Goal: Transaction & Acquisition: Purchase product/service

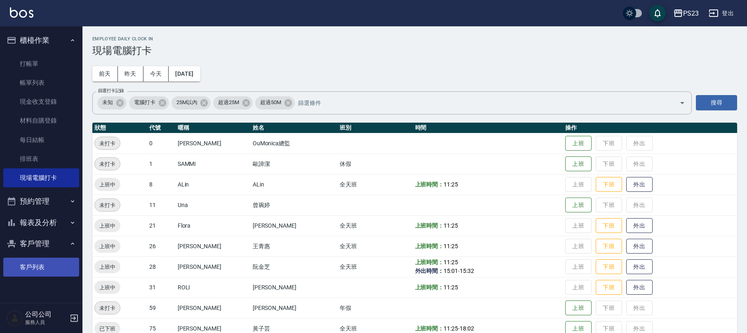
click at [59, 272] on link "客戶列表" at bounding box center [41, 267] width 76 height 19
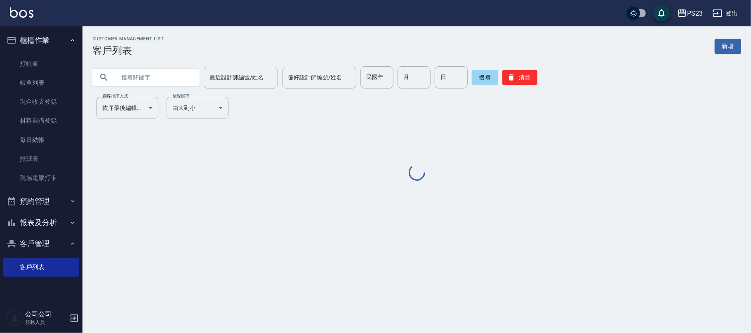
click at [161, 73] on input "text" at bounding box center [153, 77] width 77 height 22
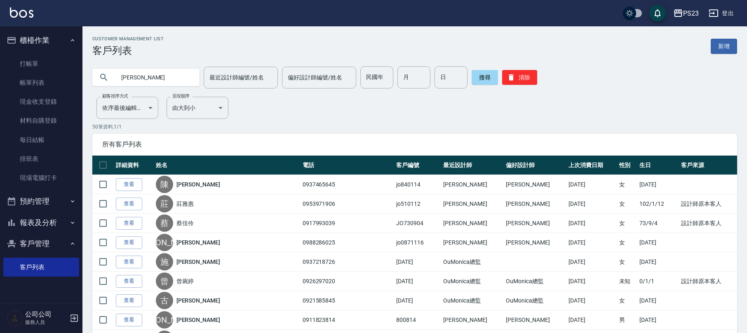
type input "[PERSON_NAME]"
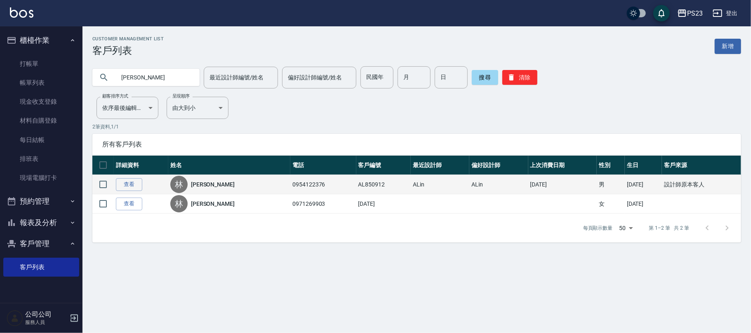
click at [202, 185] on link "[PERSON_NAME]" at bounding box center [213, 185] width 44 height 8
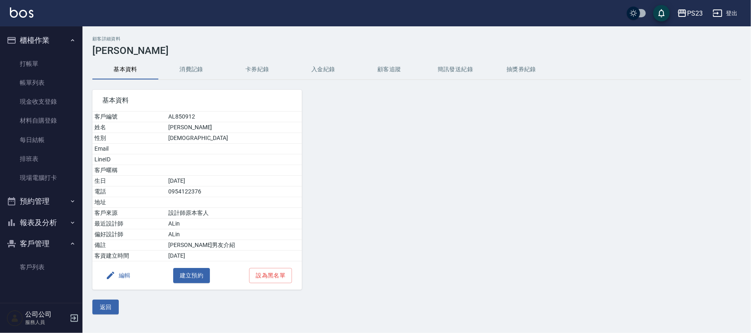
click at [174, 70] on button "消費記錄" at bounding box center [191, 70] width 66 height 20
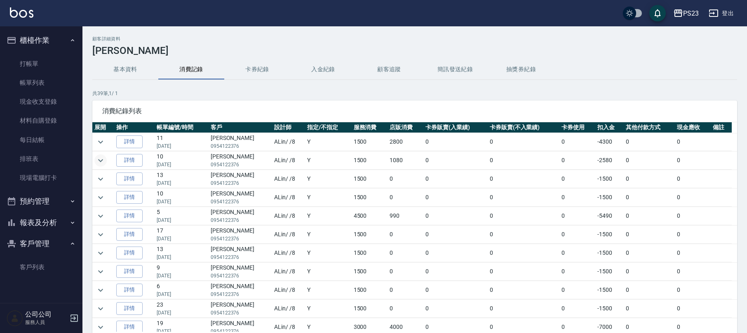
click at [103, 158] on icon "expand row" at bounding box center [101, 161] width 10 height 10
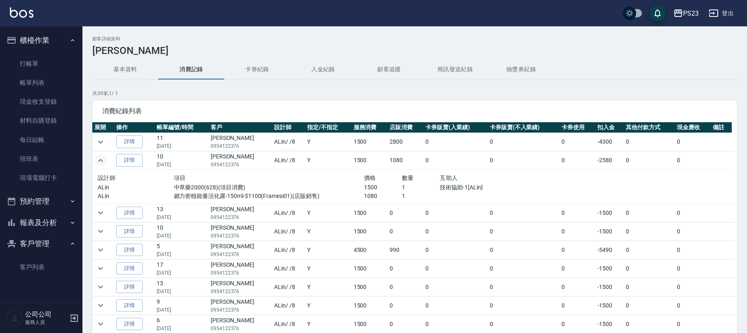
click at [94, 155] on button "expand row" at bounding box center [100, 161] width 12 height 12
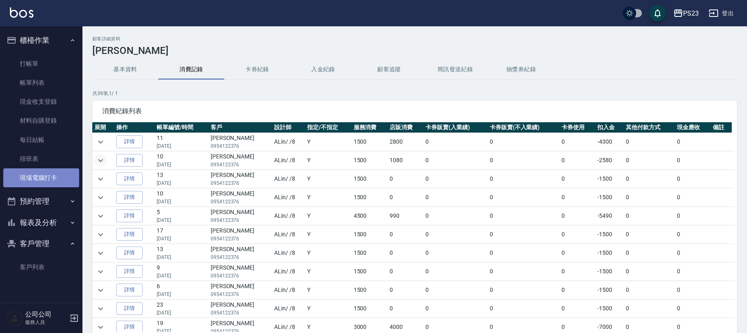
drag, startPoint x: 37, startPoint y: 182, endPoint x: 40, endPoint y: 178, distance: 5.0
click at [38, 182] on link "現場電腦打卡" at bounding box center [41, 178] width 76 height 19
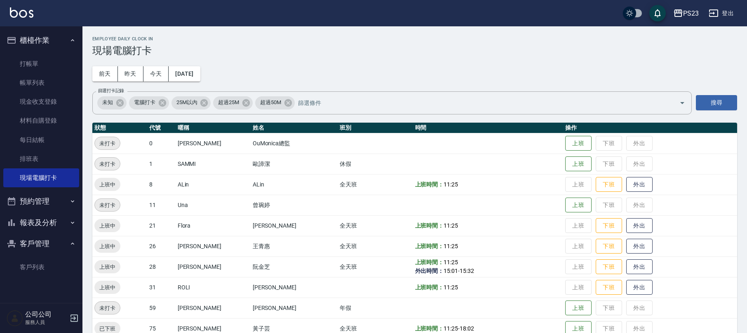
scroll to position [55, 0]
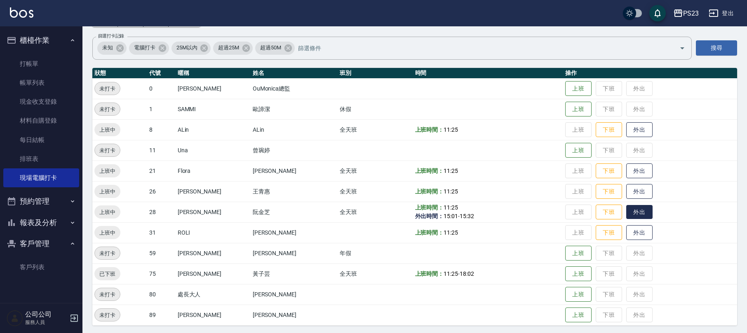
drag, startPoint x: 626, startPoint y: 213, endPoint x: 628, endPoint y: 218, distance: 5.5
click at [628, 218] on button "外出" at bounding box center [639, 212] width 26 height 14
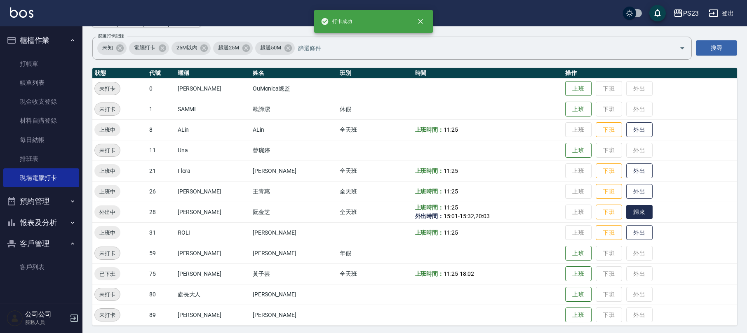
click at [638, 211] on button "歸來" at bounding box center [639, 212] width 26 height 14
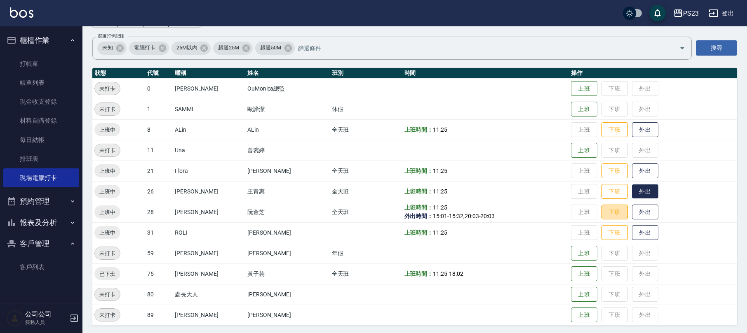
drag, startPoint x: 612, startPoint y: 210, endPoint x: 625, endPoint y: 196, distance: 19.0
click at [613, 210] on button "下班" at bounding box center [614, 212] width 26 height 15
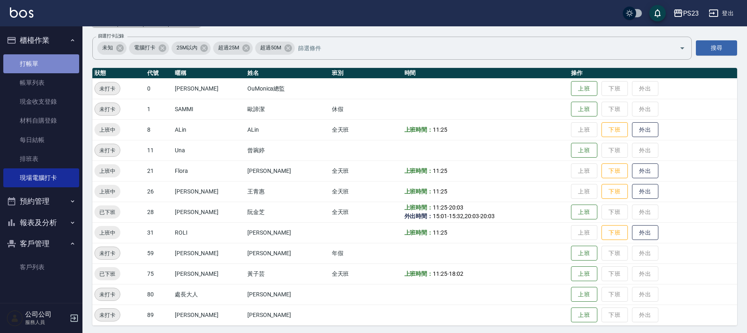
click at [45, 58] on link "打帳單" at bounding box center [41, 63] width 76 height 19
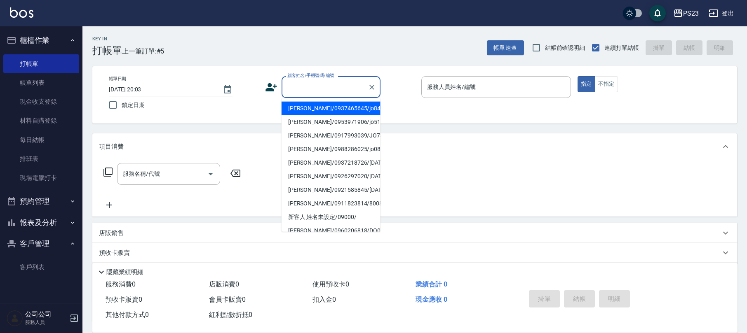
click at [310, 80] on input "顧客姓名/手機號碼/編號" at bounding box center [324, 87] width 79 height 14
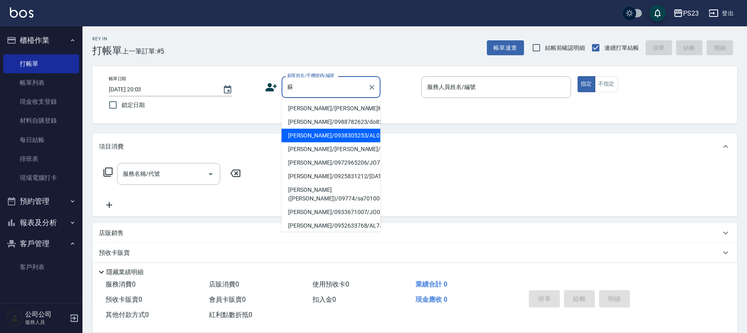
click at [331, 143] on li "[PERSON_NAME]/0938305253/AL0525" at bounding box center [331, 136] width 99 height 14
type input "[PERSON_NAME]/0938305253/AL0525"
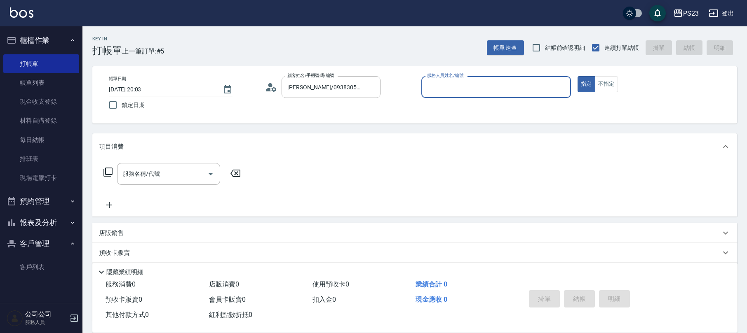
type input "ALin-8"
click at [186, 175] on input "服務名稱/代號" at bounding box center [162, 174] width 83 height 14
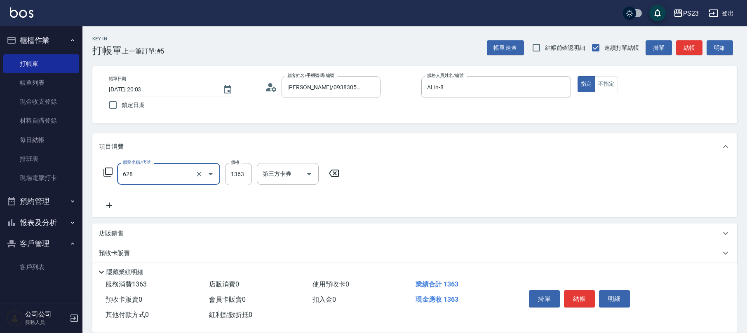
type input "中草藥2000(628)"
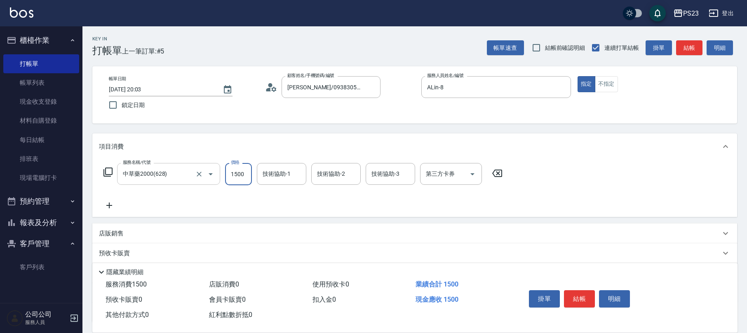
type input "1500"
type input "ALin-8"
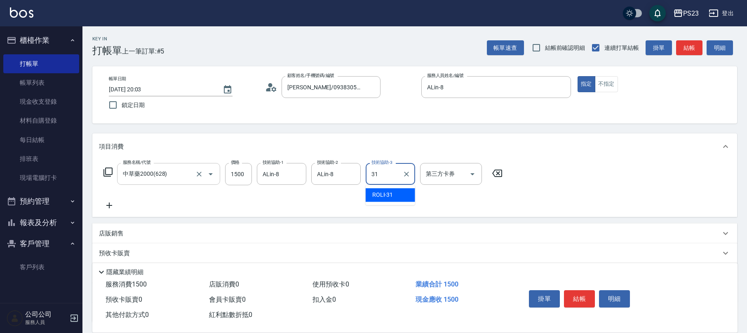
type input "ROLI-31"
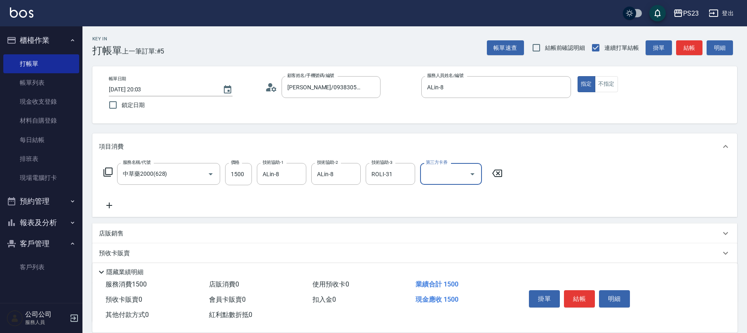
scroll to position [66, 0]
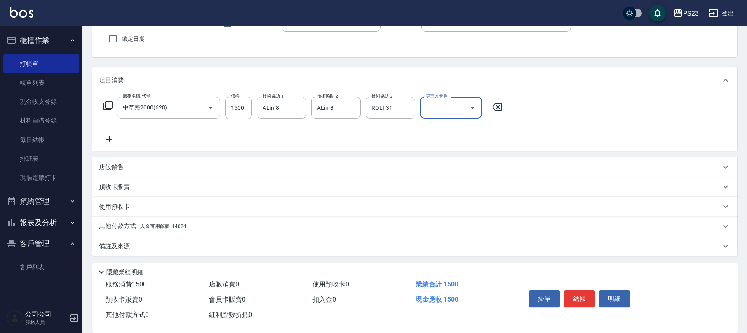
click at [121, 239] on div "備註及來源" at bounding box center [414, 247] width 645 height 20
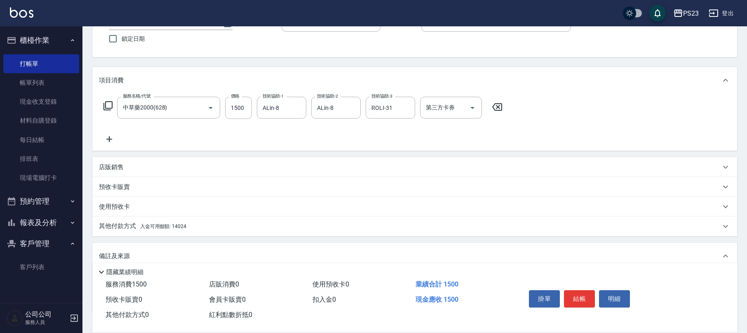
scroll to position [121, 0]
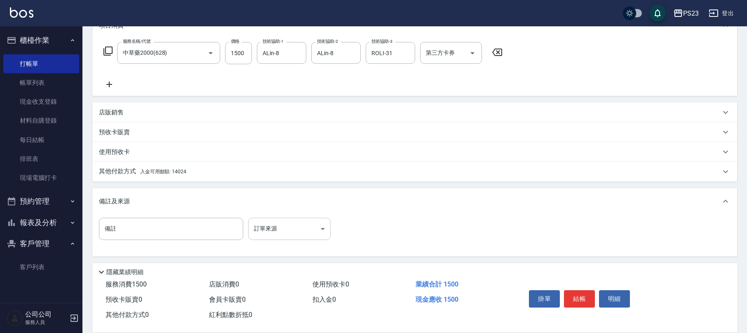
click at [288, 226] on body "PS23 登出 櫃檯作業 打帳單 帳單列表 現金收支登錄 材料自購登錄 每日結帳 排班表 現場電腦打卡 預約管理 預約管理 單日預約紀錄 單週預約紀錄 報表及…" at bounding box center [373, 107] width 747 height 456
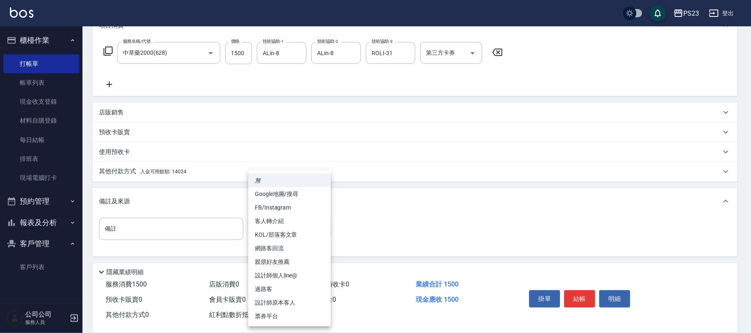
click at [269, 305] on li "設計師原本客人" at bounding box center [289, 303] width 82 height 14
type input "設計師原本客人"
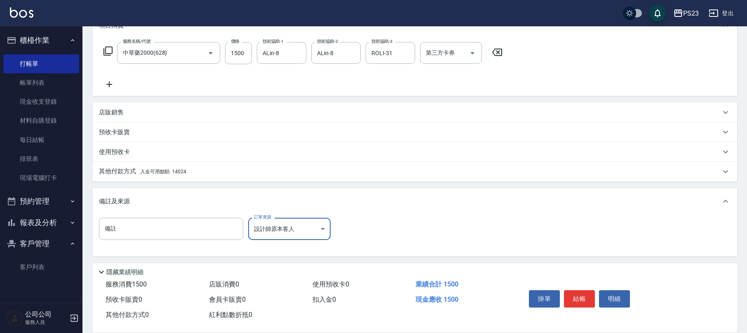
click at [177, 169] on span "入金可用餘額: 14024" at bounding box center [163, 172] width 46 height 6
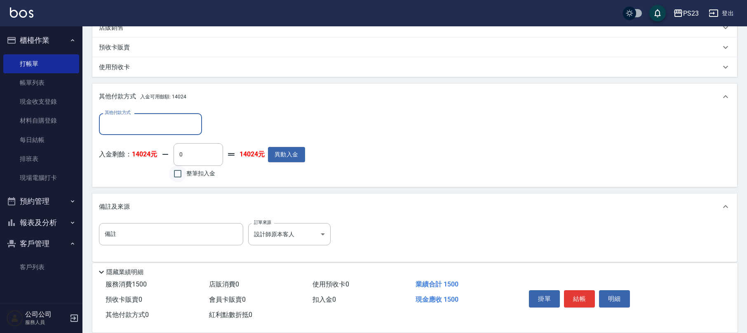
scroll to position [0, 0]
click at [190, 165] on label "整筆扣入金" at bounding box center [192, 173] width 46 height 17
click at [186, 165] on input "整筆扣入金" at bounding box center [177, 173] width 17 height 17
checkbox input "true"
type input "1500"
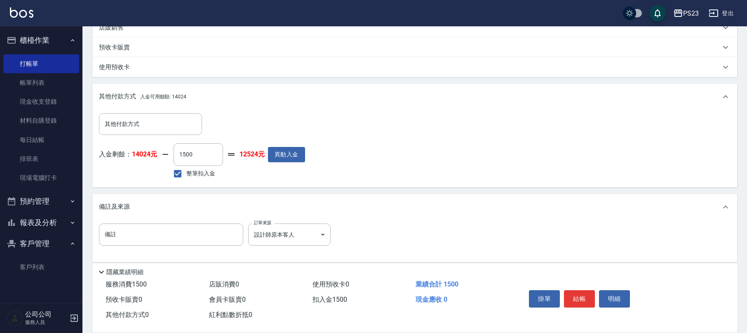
click at [572, 297] on button "結帳" at bounding box center [579, 299] width 31 height 17
type input "[DATE] 20:04"
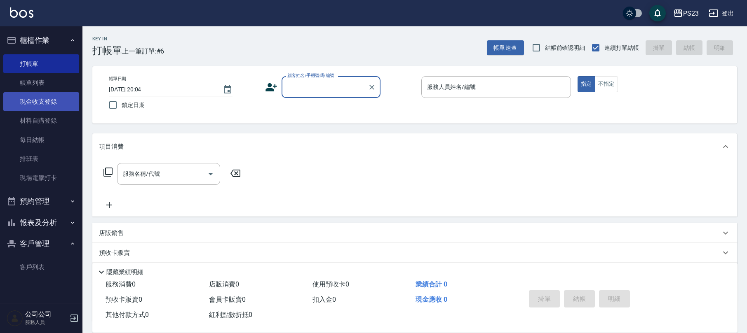
click at [34, 105] on link "現金收支登錄" at bounding box center [41, 101] width 76 height 19
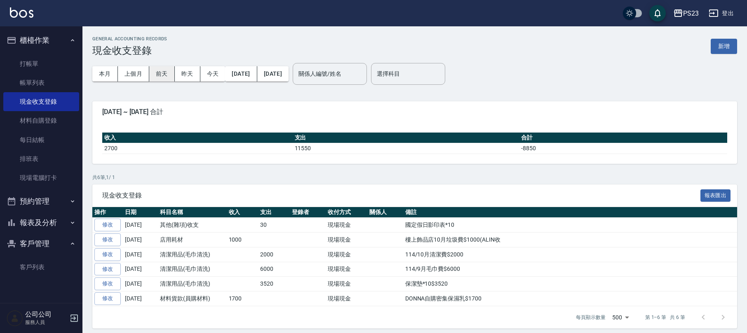
drag, startPoint x: 137, startPoint y: 73, endPoint x: 150, endPoint y: 73, distance: 12.8
click at [137, 73] on button "上個月" at bounding box center [133, 73] width 31 height 15
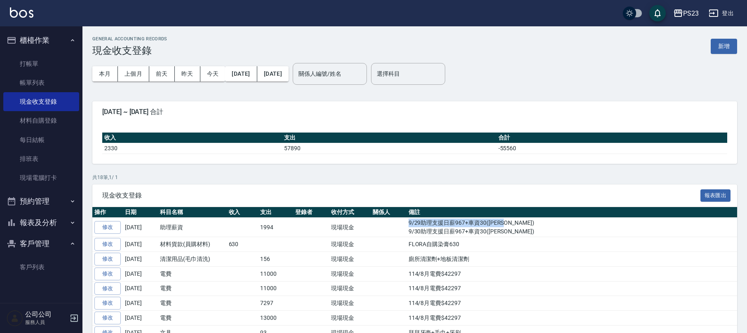
drag, startPoint x: 411, startPoint y: 223, endPoint x: 619, endPoint y: 218, distance: 208.6
click at [619, 218] on td "9/29助理支援日薪967+車資30([PERSON_NAME]) 9/30助理支援日薪967+車資30([PERSON_NAME])" at bounding box center [571, 227] width 331 height 19
copy td "9/29助理支援日薪967+車資30([PERSON_NAME])"
click at [724, 52] on button "新增" at bounding box center [724, 46] width 26 height 15
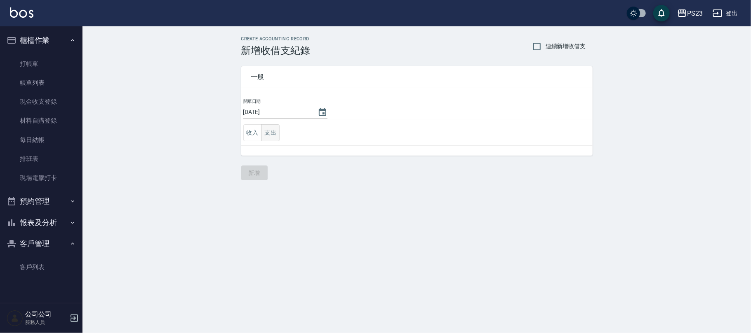
click at [274, 132] on button "支出" at bounding box center [270, 132] width 19 height 17
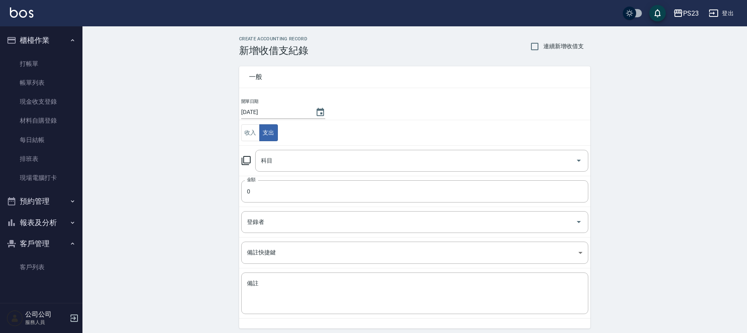
click at [248, 157] on icon at bounding box center [246, 160] width 9 height 9
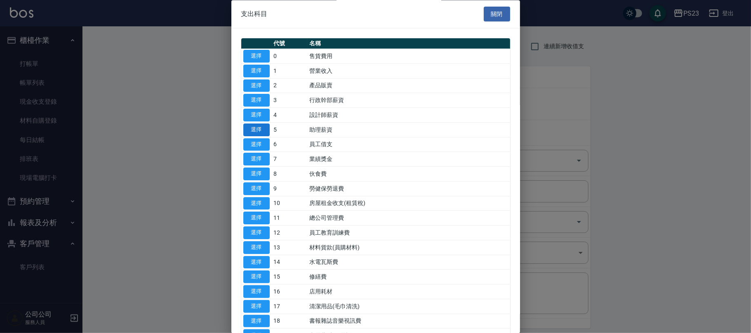
click at [261, 131] on button "選擇" at bounding box center [256, 130] width 26 height 13
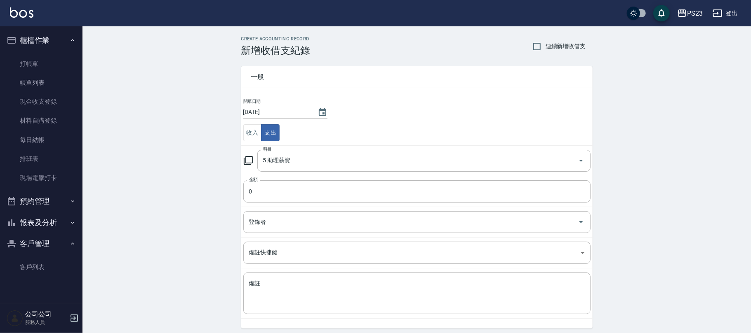
type input "5 助理薪資"
click at [266, 200] on input "0" at bounding box center [414, 192] width 347 height 22
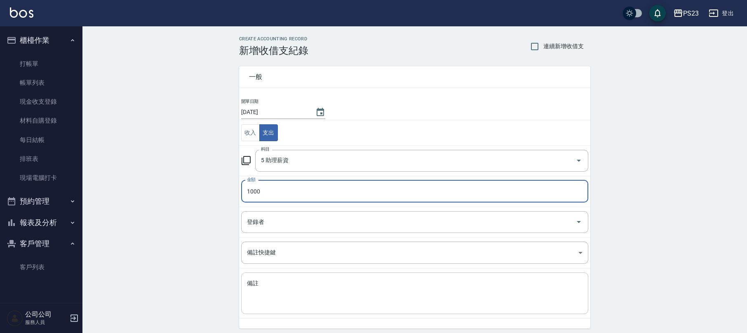
type input "1000"
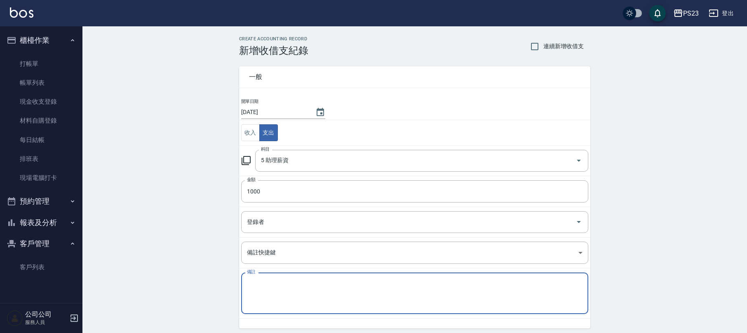
paste textarea "9/29助理支援日薪967+車資30([PERSON_NAME])"
click at [259, 284] on textarea "9/29助理支援日薪967+車資30([PERSON_NAME])" at bounding box center [415, 294] width 336 height 28
drag, startPoint x: 281, startPoint y: 283, endPoint x: 310, endPoint y: 284, distance: 28.9
click at [314, 282] on textarea "助理支援日薪967+車資30([PERSON_NAME])" at bounding box center [415, 294] width 336 height 28
click at [310, 284] on textarea "助理支援日薪967+車資30([PERSON_NAME])" at bounding box center [415, 294] width 336 height 28
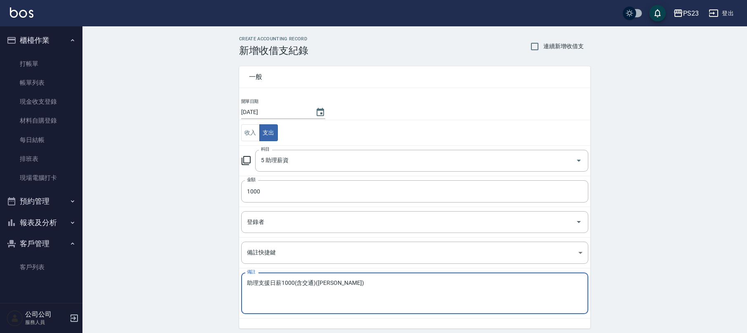
scroll to position [31, 0]
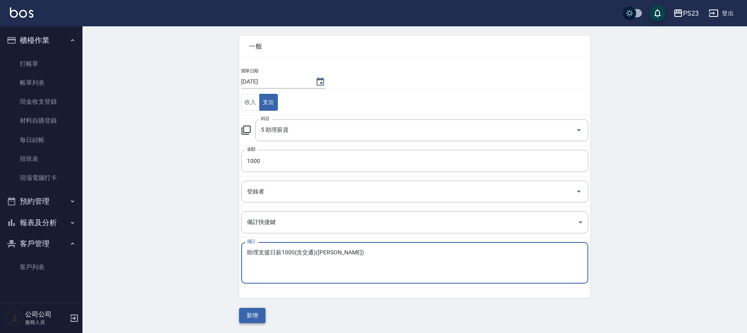
type textarea "助理支援日薪1000(含交通)([PERSON_NAME])"
click at [255, 310] on button "新增" at bounding box center [252, 315] width 26 height 15
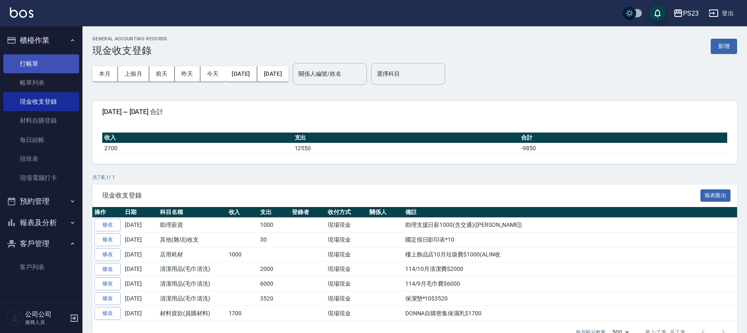
click at [54, 63] on link "打帳單" at bounding box center [41, 63] width 76 height 19
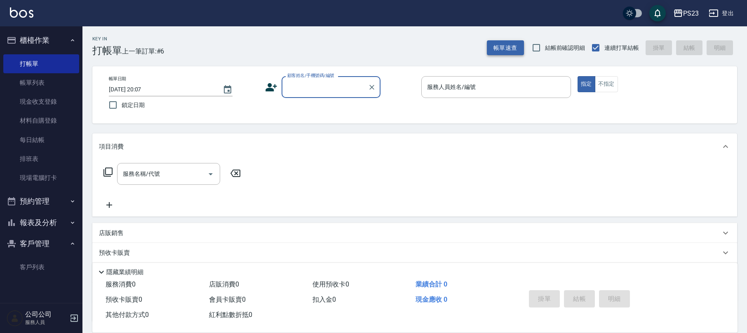
click at [503, 45] on button "帳單速查" at bounding box center [505, 47] width 37 height 15
click at [526, 52] on div "帳單速查 結帳前確認明細 連續打單結帳 掛單 結帳 明細" at bounding box center [612, 47] width 250 height 17
click at [516, 52] on button "帳單速查" at bounding box center [505, 47] width 37 height 15
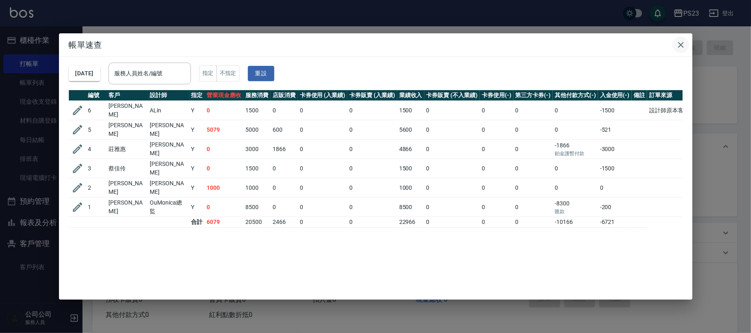
click at [680, 44] on icon "button" at bounding box center [681, 45] width 10 height 10
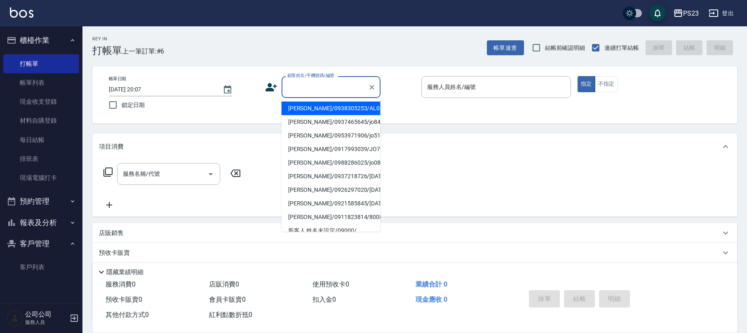
click at [323, 94] on input "顧客姓名/手機號碼/編號" at bounding box center [324, 87] width 79 height 14
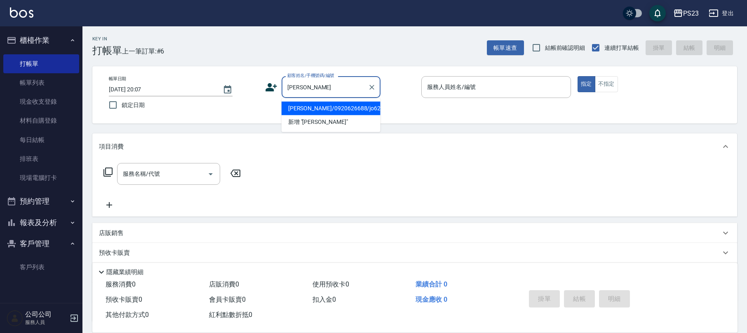
click at [344, 108] on li "[PERSON_NAME]/0920626688/jo620606" at bounding box center [331, 109] width 99 height 14
type input "[PERSON_NAME]/0920626688/jo620606"
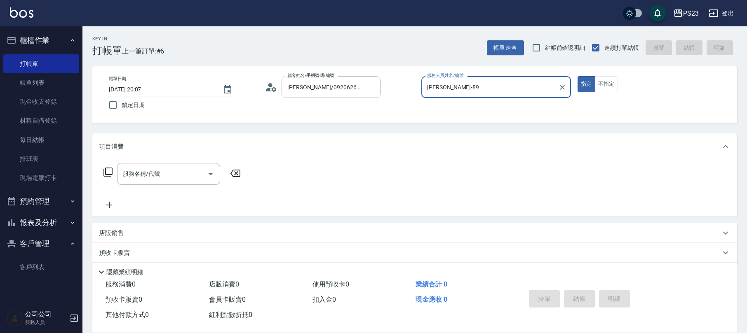
type input "[PERSON_NAME]-89"
click at [141, 182] on div "服務名稱/代號" at bounding box center [168, 174] width 103 height 22
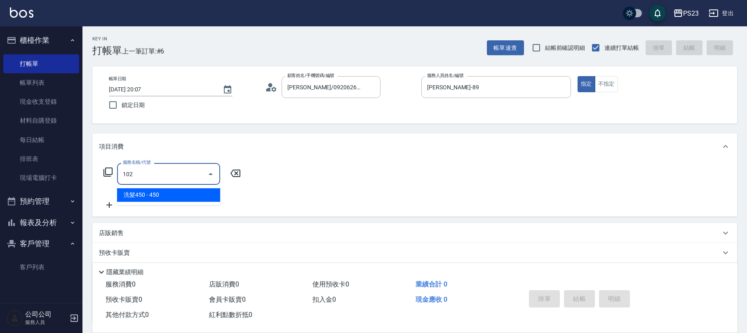
type input "洗髮450(102)"
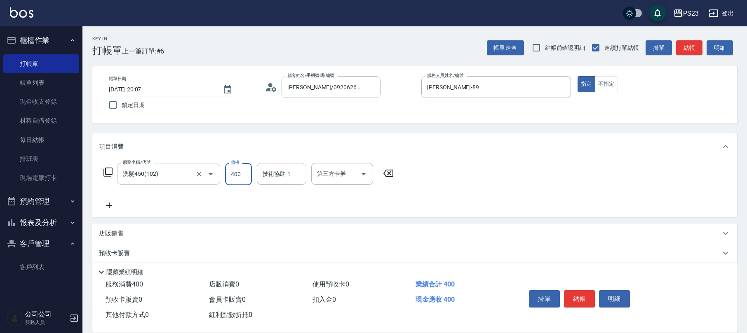
type input "400"
type input "Jennie-28"
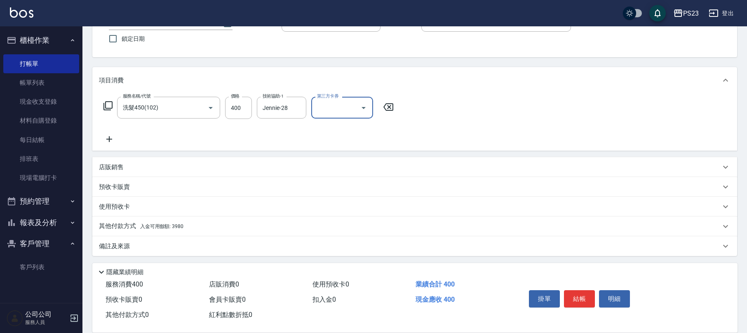
click at [132, 223] on p "其他付款方式 入金可用餘額: 3980" at bounding box center [141, 226] width 85 height 9
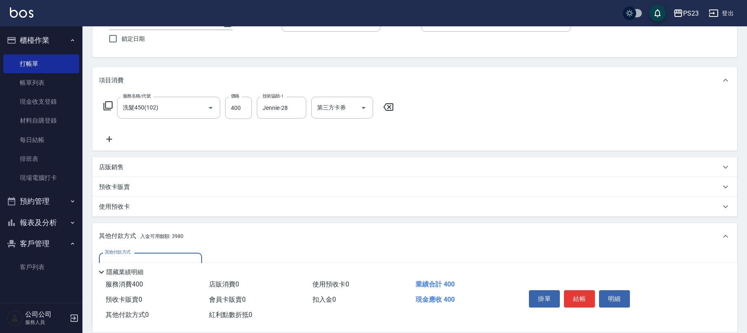
scroll to position [164, 0]
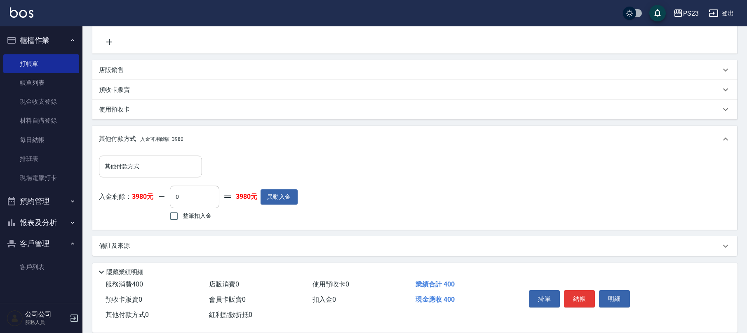
click at [185, 215] on span "整筆扣入金" at bounding box center [197, 216] width 29 height 9
click at [183, 215] on input "整筆扣入金" at bounding box center [173, 216] width 17 height 17
checkbox input "true"
type input "400"
click at [575, 296] on button "結帳" at bounding box center [579, 299] width 31 height 17
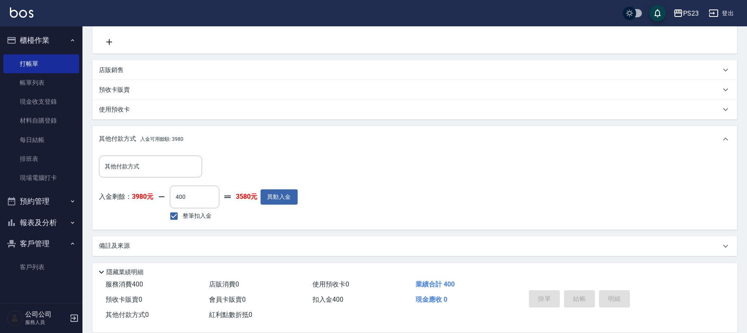
type input "[DATE] 20:08"
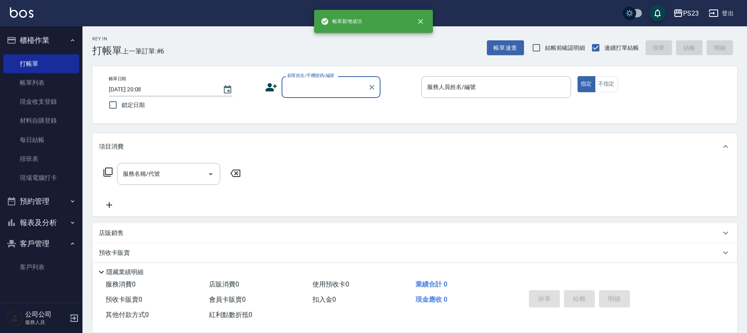
scroll to position [0, 0]
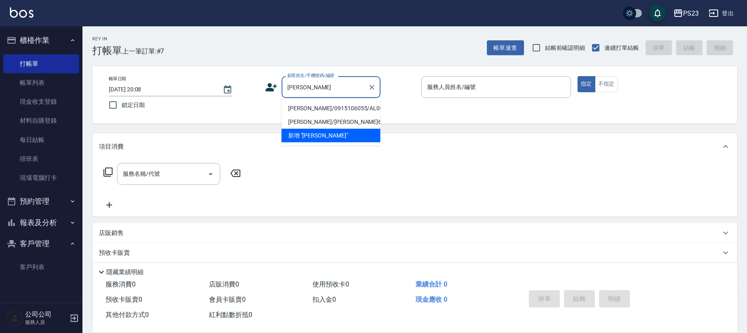
click at [317, 111] on li "[PERSON_NAME]/0915106055/AL001018" at bounding box center [331, 109] width 99 height 14
type input "[PERSON_NAME]/0915106055/AL001018"
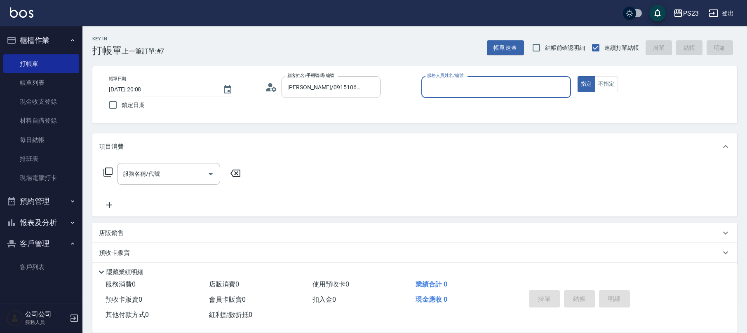
type input "ALin-8"
click at [167, 172] on input "服務名稱/代號" at bounding box center [162, 174] width 83 height 14
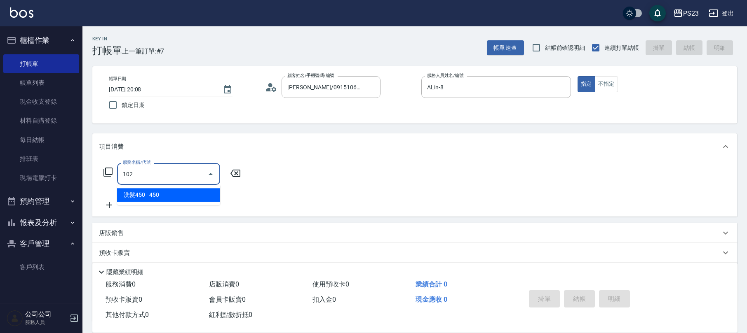
type input "洗髮450(102)"
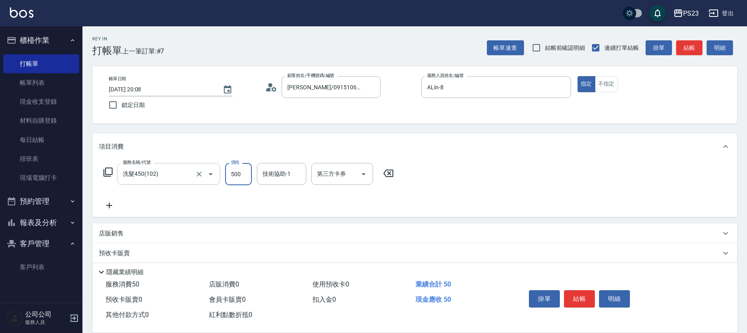
type input "500"
type input "ALin-8"
click at [587, 302] on button "結帳" at bounding box center [579, 299] width 31 height 17
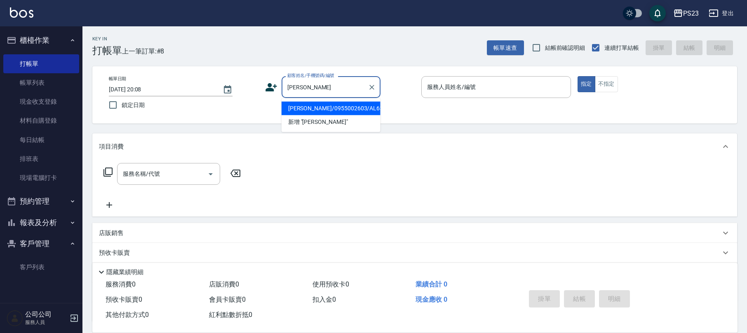
click at [342, 111] on li "[PERSON_NAME]/0955002603/AL630413" at bounding box center [331, 109] width 99 height 14
type input "[PERSON_NAME]/0955002603/AL630413"
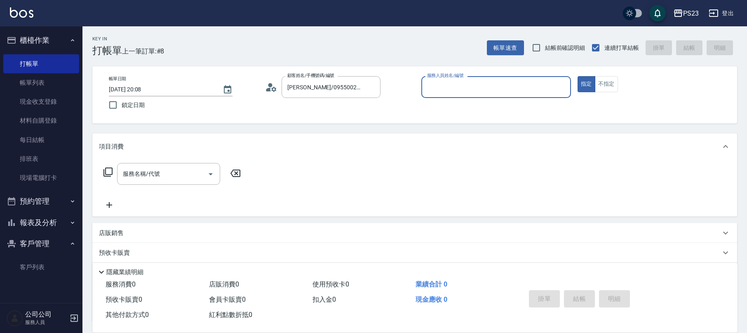
type input "ALin-8"
click at [188, 178] on input "服務名稱/代號" at bounding box center [162, 174] width 83 height 14
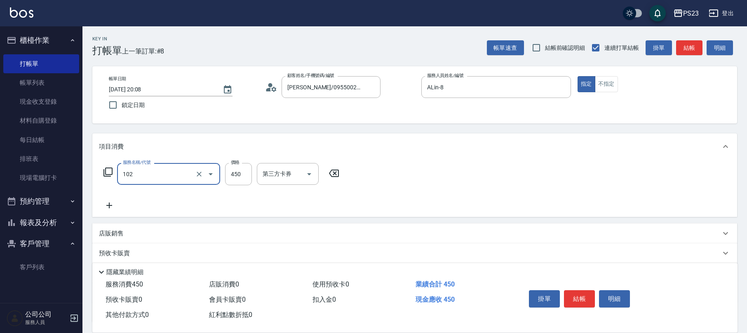
type input "洗髮450(102)"
type input "500"
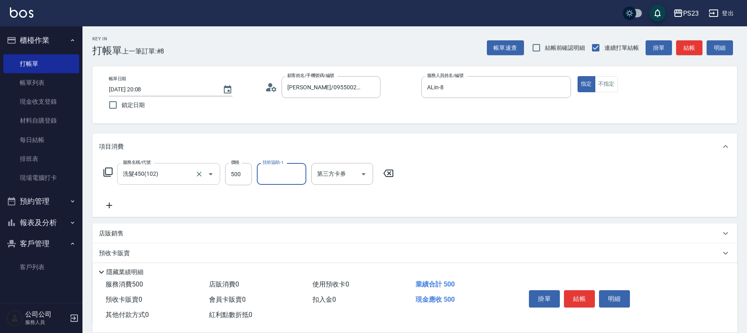
type input "8"
type input "ROLI-31"
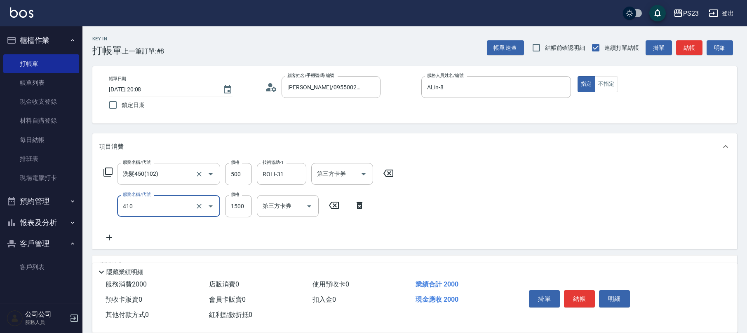
type input "補染(410)"
type input "1500"
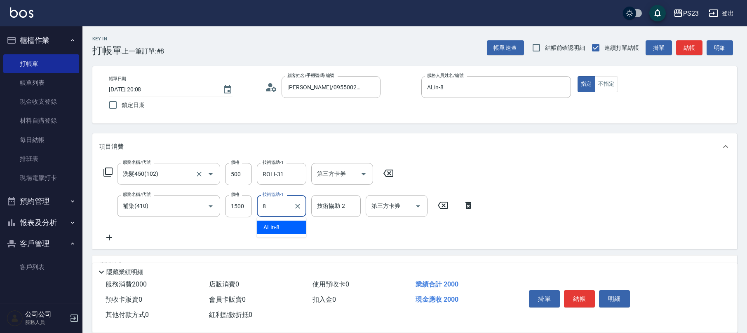
type input "ALin-8"
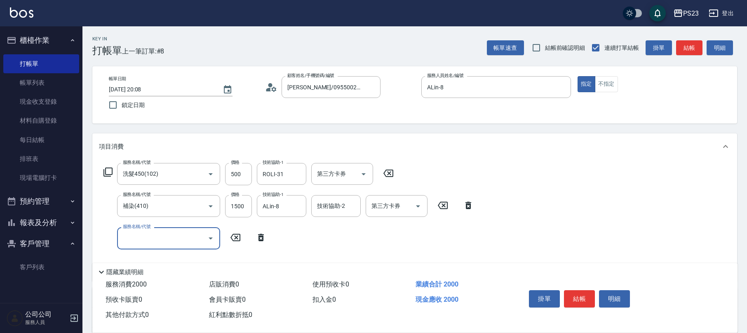
scroll to position [110, 0]
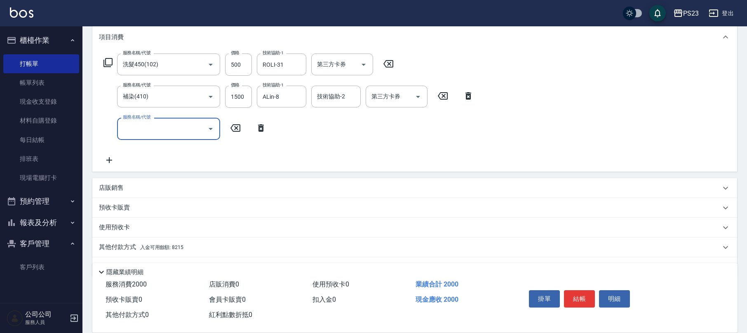
click at [160, 182] on div "店販銷售" at bounding box center [414, 188] width 645 height 20
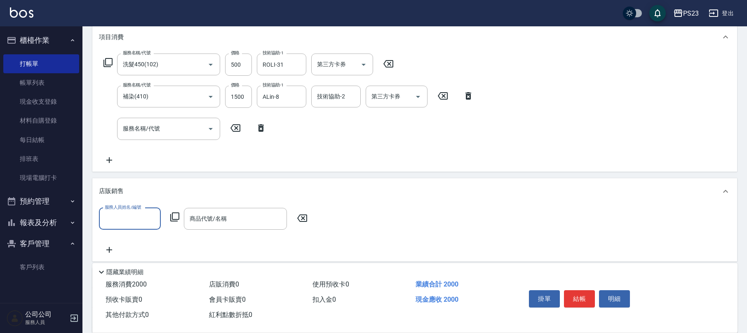
scroll to position [0, 0]
type input "ALin-8"
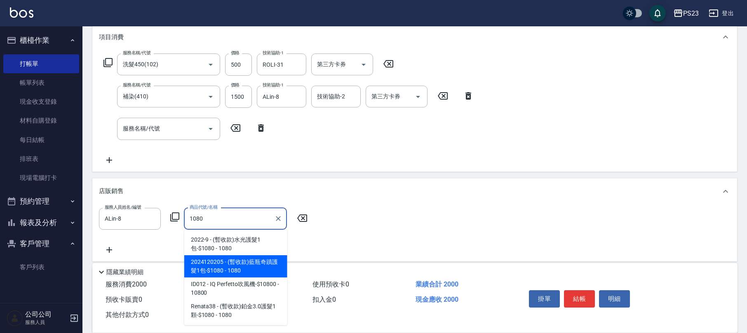
type input "(暫收款)藍瓶奇蹟護髮1包-$1080"
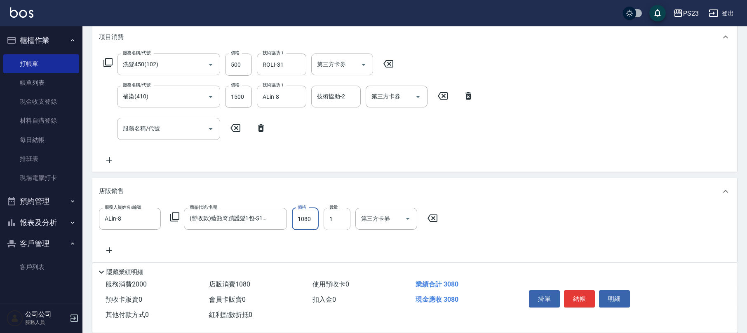
scroll to position [201, 0]
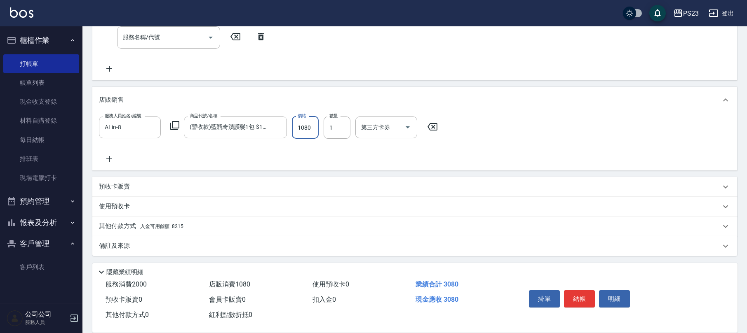
click at [134, 243] on div "備註及來源" at bounding box center [410, 246] width 622 height 9
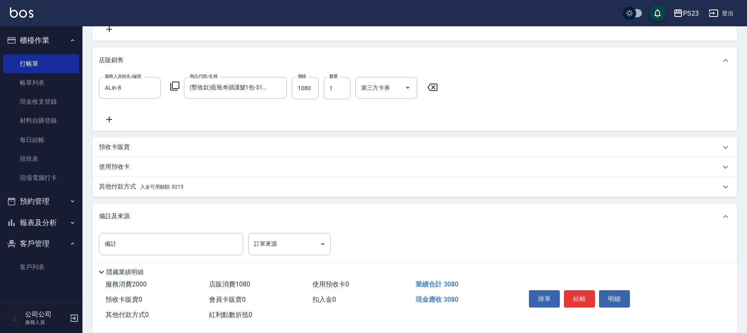
scroll to position [255, 0]
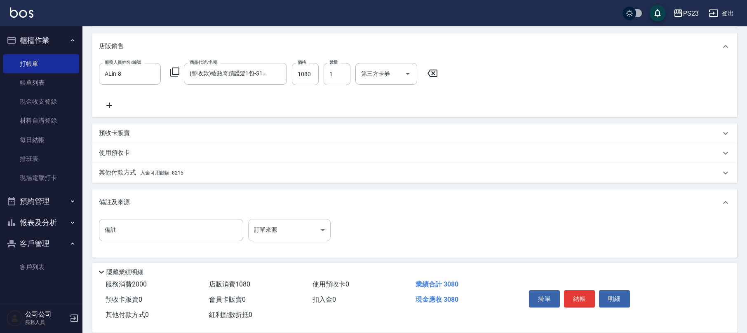
click at [284, 228] on body "PS23 登出 櫃檯作業 打帳單 帳單列表 現金收支登錄 材料自購登錄 每日結帳 排班表 現場電腦打卡 預約管理 預約管理 單日預約紀錄 單週預約紀錄 報表及…" at bounding box center [373, 40] width 747 height 590
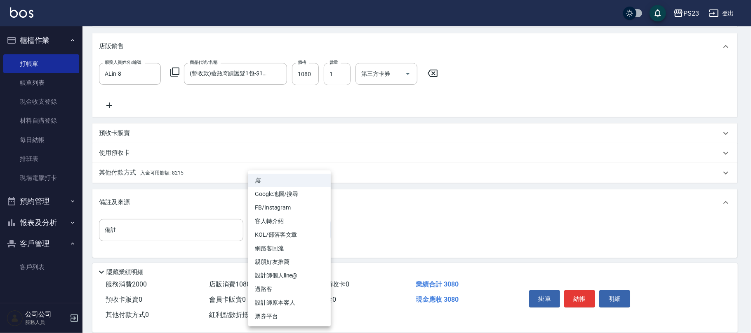
click at [281, 305] on li "設計師原本客人" at bounding box center [289, 303] width 82 height 14
type input "設計師原本客人"
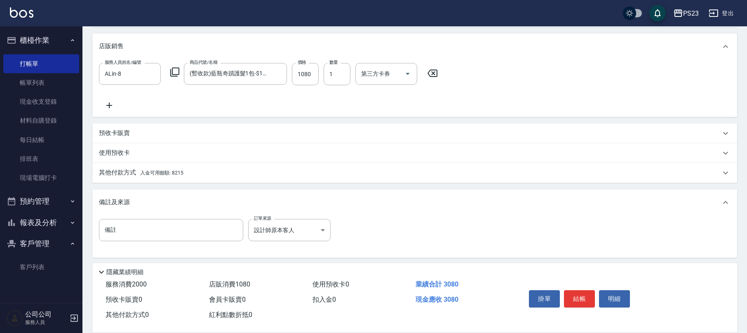
click at [183, 169] on div "其他付款方式 入金可用餘額: 8215" at bounding box center [410, 173] width 622 height 9
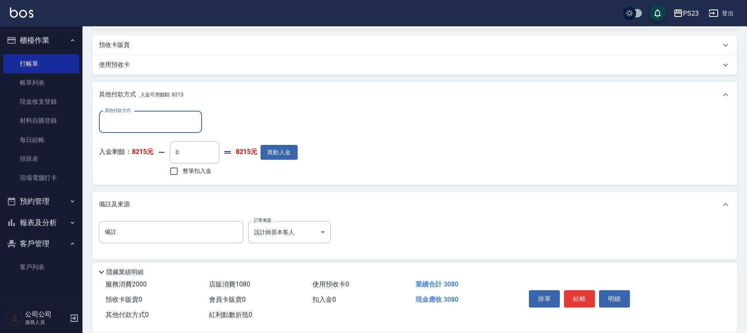
scroll to position [0, 0]
click at [138, 119] on input "其他付款方式" at bounding box center [151, 122] width 96 height 14
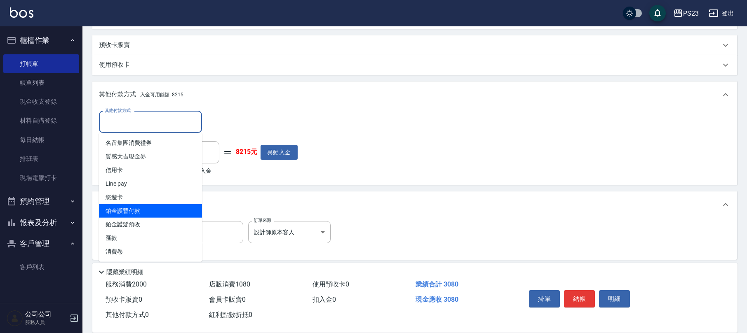
click at [126, 211] on span "鉑金護暫付款" at bounding box center [150, 211] width 103 height 14
type input "鉑金護暫付款"
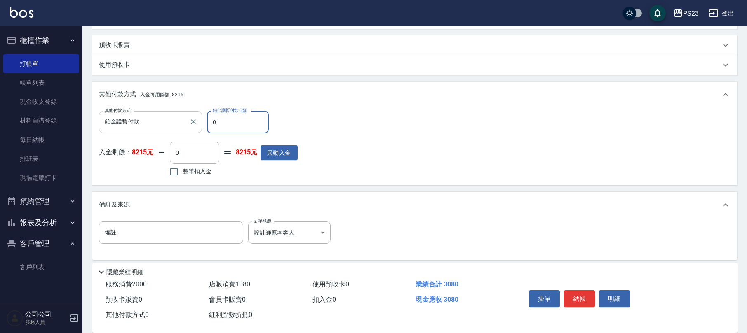
drag, startPoint x: 226, startPoint y: 117, endPoint x: 178, endPoint y: 122, distance: 47.6
click at [178, 122] on div "其他付款方式 鉑金護暫付款 其他付款方式 鉑金護暫付款金額 0 鉑金護暫付款金額" at bounding box center [198, 122] width 199 height 22
type input "1080"
click at [193, 166] on label "整筆扣入金" at bounding box center [188, 171] width 46 height 17
click at [183, 166] on input "整筆扣入金" at bounding box center [173, 171] width 17 height 17
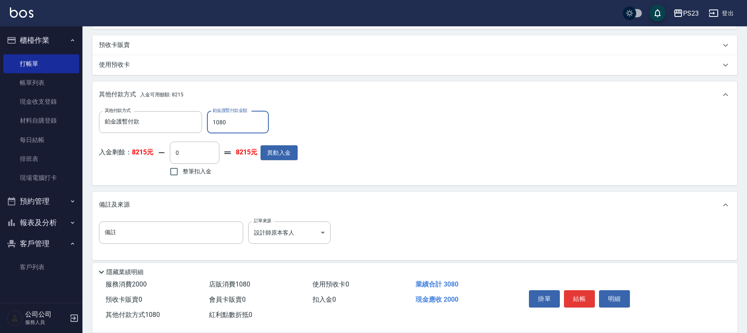
checkbox input "true"
type input "2000"
click at [585, 298] on button "結帳" at bounding box center [579, 299] width 31 height 17
type input "[DATE] 20:10"
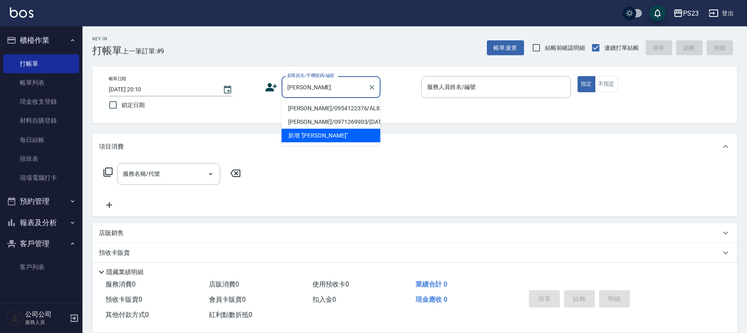
click at [329, 108] on li "[PERSON_NAME]/0954122376/AL850912" at bounding box center [331, 109] width 99 height 14
type input "[PERSON_NAME]/0954122376/AL850912"
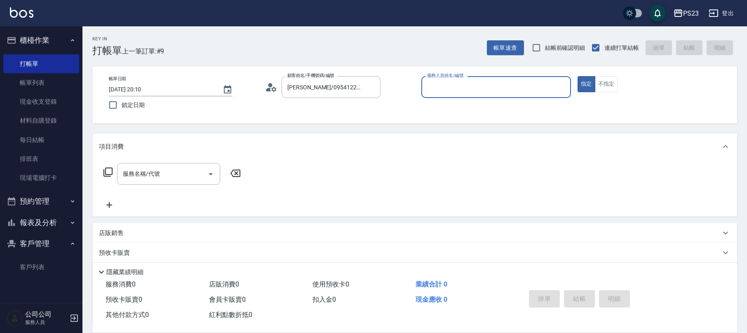
type input "ALin-8"
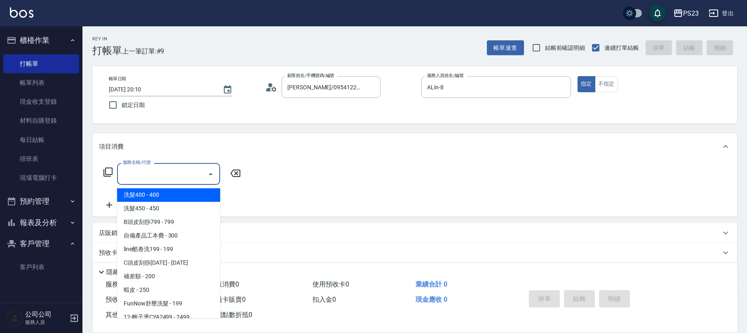
click at [166, 169] on input "服務名稱/代號" at bounding box center [162, 174] width 83 height 14
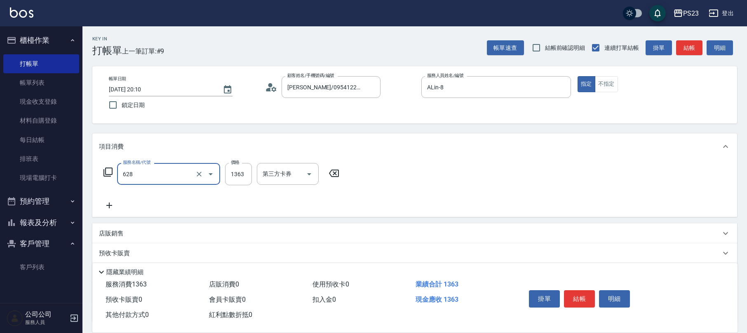
type input "中草藥2000(628)"
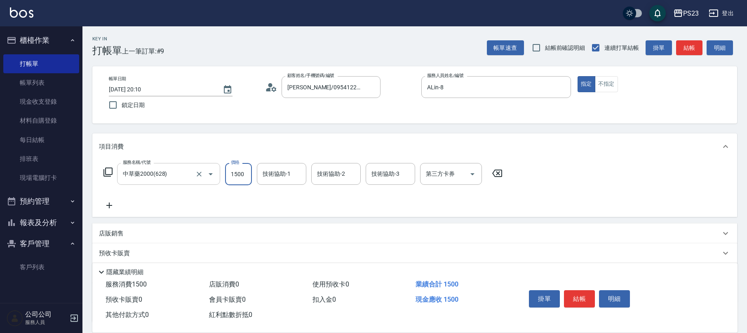
type input "1500"
type input "ROLI-31"
type input "ALin-8"
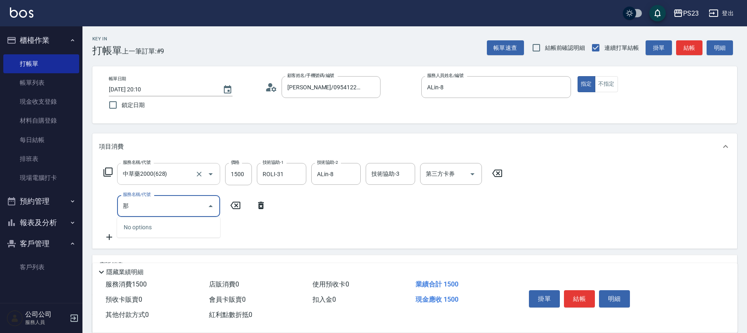
type input "娜"
type input "套餐型男燙3000(201)"
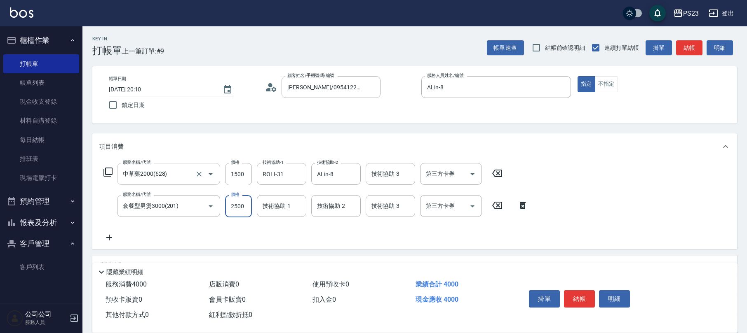
type input "2500"
type input "ALin-8"
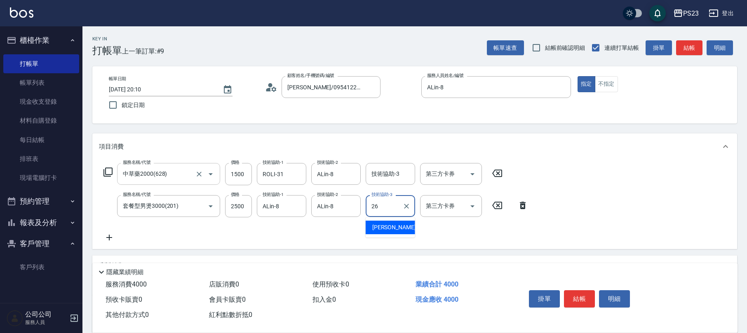
type input "青惠-26"
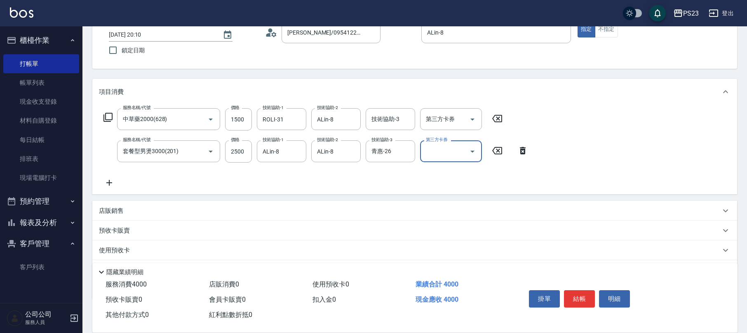
scroll to position [99, 0]
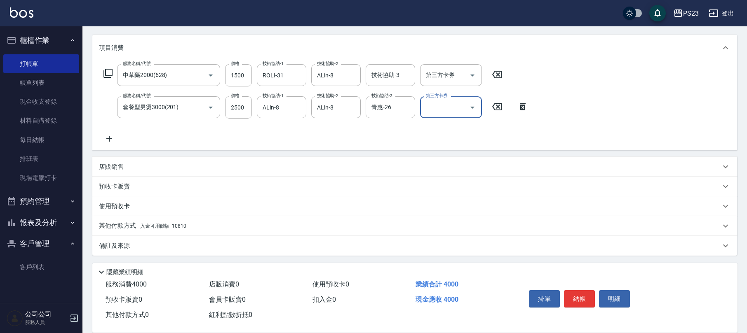
click at [129, 175] on div "店販銷售" at bounding box center [414, 167] width 645 height 20
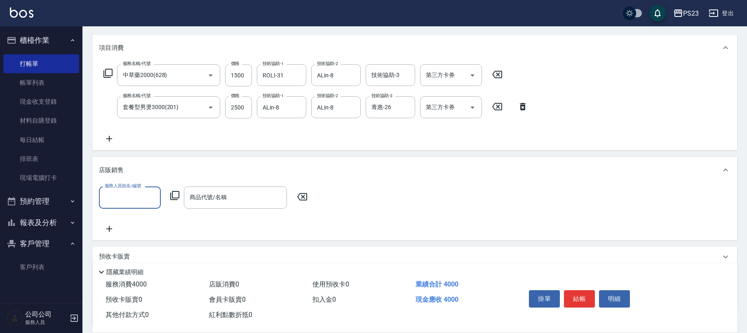
scroll to position [0, 0]
type input "ALin-8"
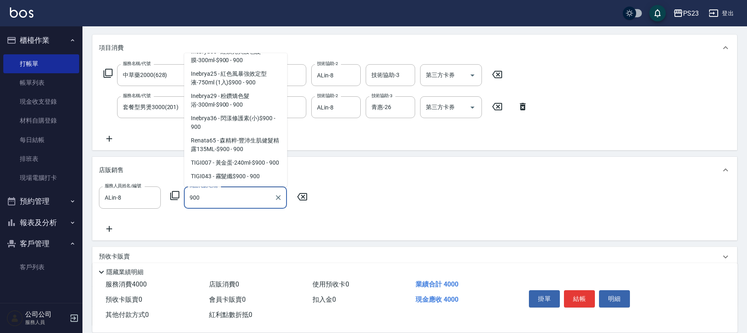
scroll to position [3, 0]
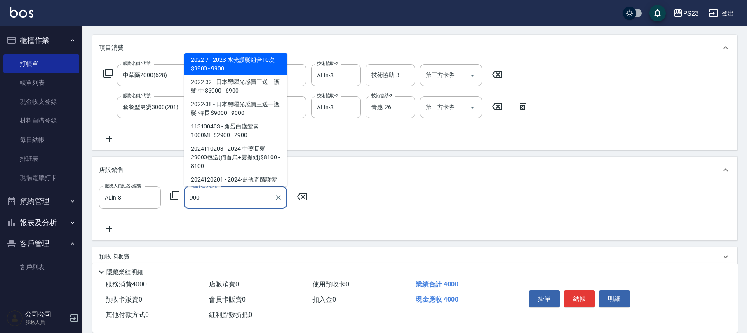
type input "2023-水光護髮組合10次$9900"
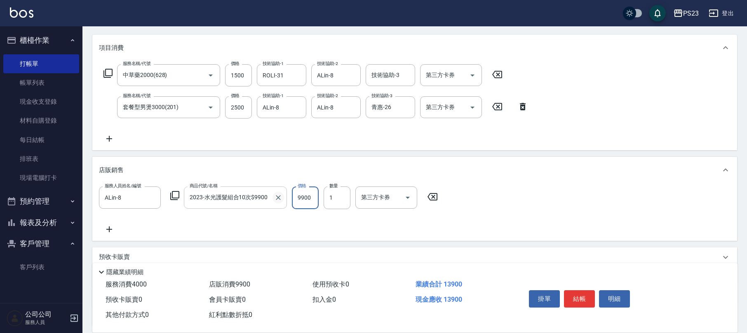
click at [275, 195] on icon "Clear" at bounding box center [278, 198] width 8 height 8
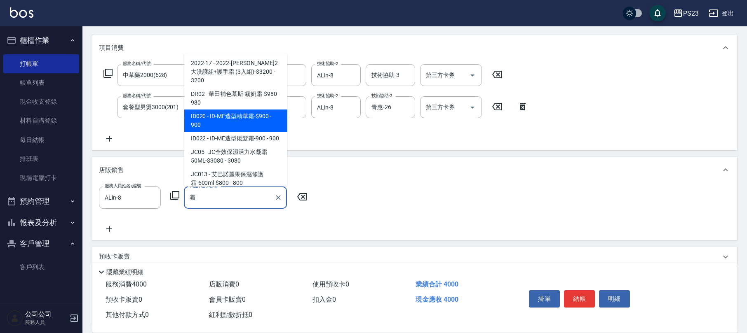
type input "ID-ME造型精華霜-$900"
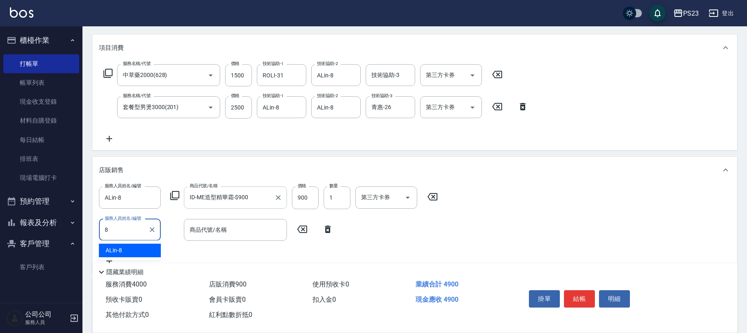
type input "ALin-8"
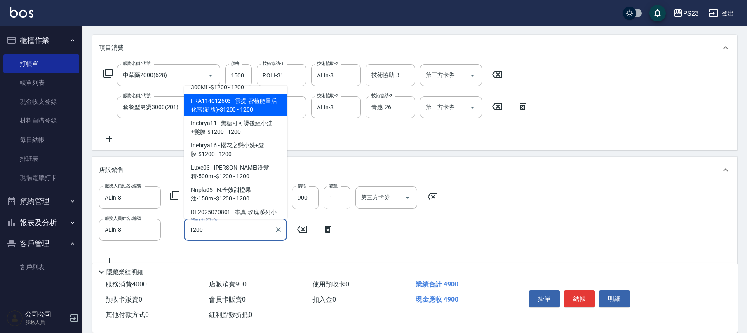
scroll to position [181, 0]
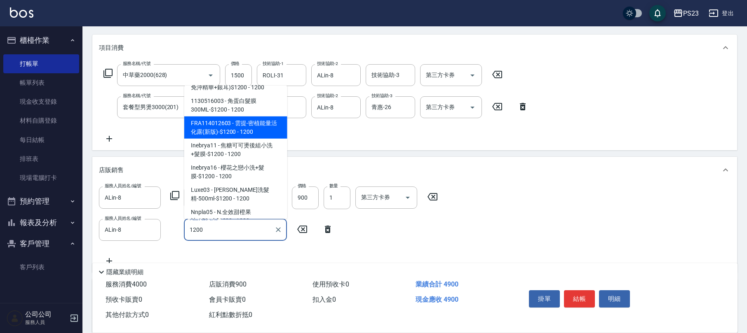
type input "雲提-密植能量活化露(新版)-$1200"
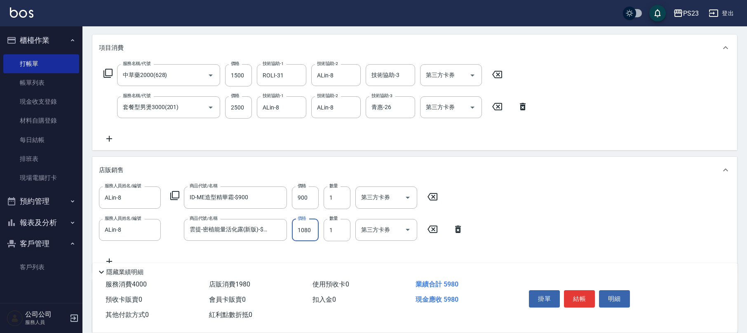
scroll to position [202, 0]
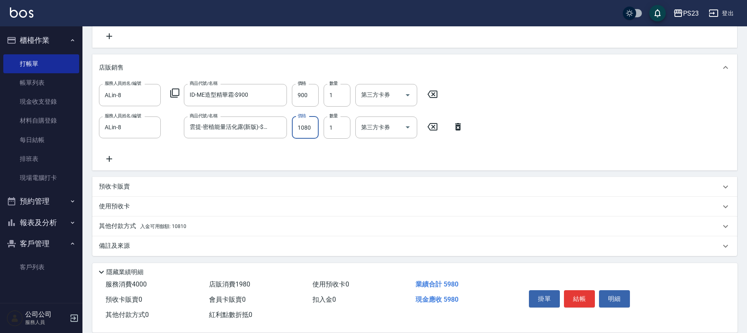
type input "1080"
click at [127, 226] on p "其他付款方式 入金可用餘額: 10810" at bounding box center [142, 226] width 87 height 9
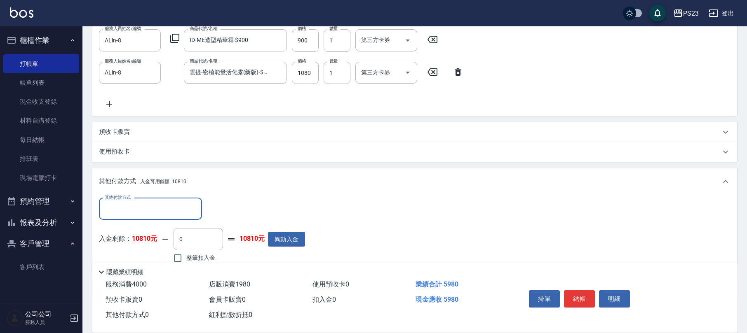
scroll to position [294, 0]
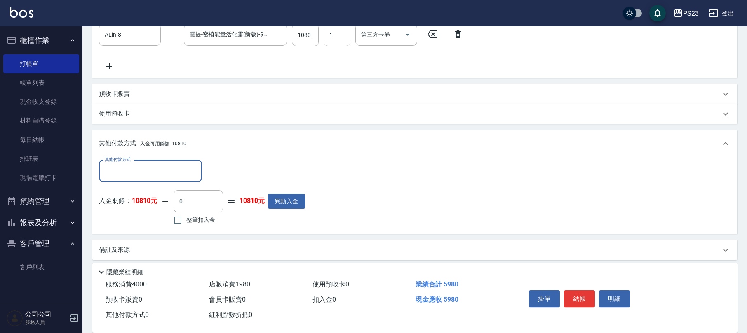
click at [138, 173] on input "其他付款方式" at bounding box center [151, 171] width 96 height 14
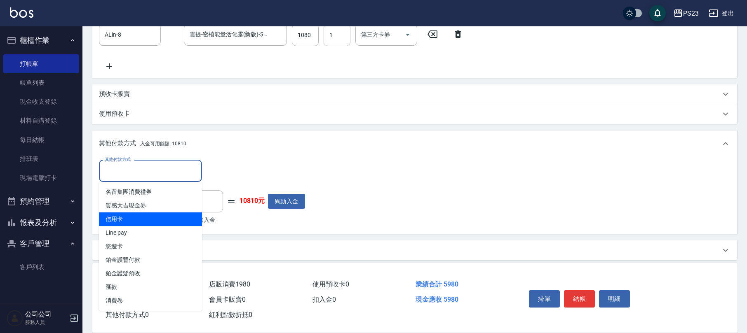
drag, startPoint x: 204, startPoint y: 219, endPoint x: 210, endPoint y: 216, distance: 7.4
click at [205, 219] on span "整筆扣入金" at bounding box center [200, 220] width 29 height 9
click at [186, 219] on input "整筆扣入金" at bounding box center [177, 220] width 17 height 17
checkbox input "true"
type input "5980"
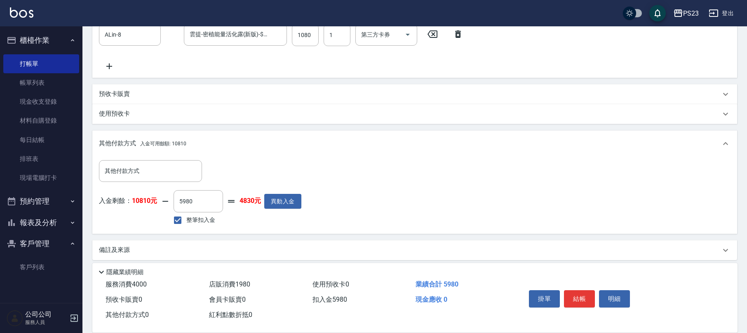
scroll to position [298, 0]
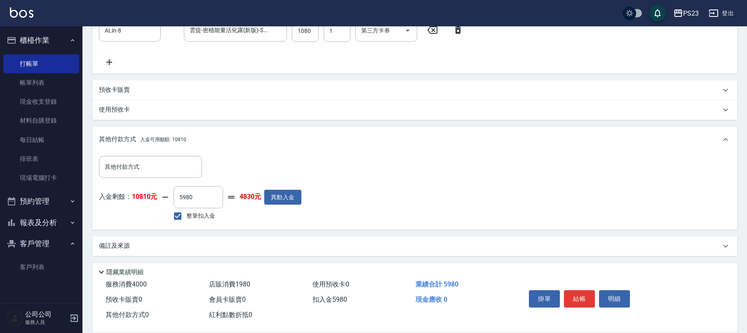
click at [145, 247] on div "備註及來源" at bounding box center [410, 246] width 622 height 9
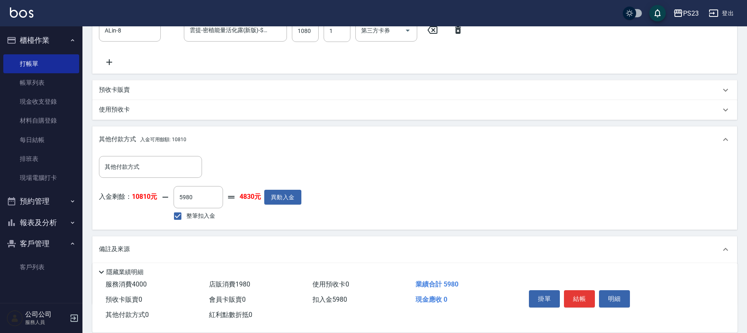
scroll to position [345, 0]
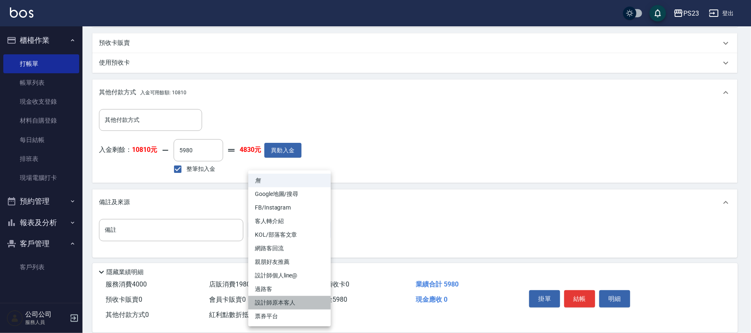
drag, startPoint x: 270, startPoint y: 303, endPoint x: 301, endPoint y: 298, distance: 30.5
click at [271, 303] on li "設計師原本客人" at bounding box center [289, 303] width 82 height 14
type input "設計師原本客人"
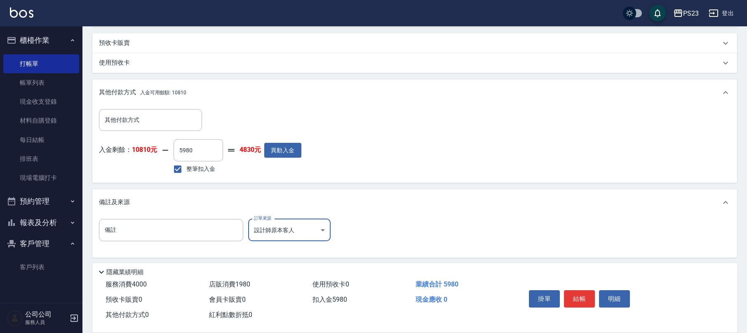
click at [583, 297] on button "結帳" at bounding box center [579, 299] width 31 height 17
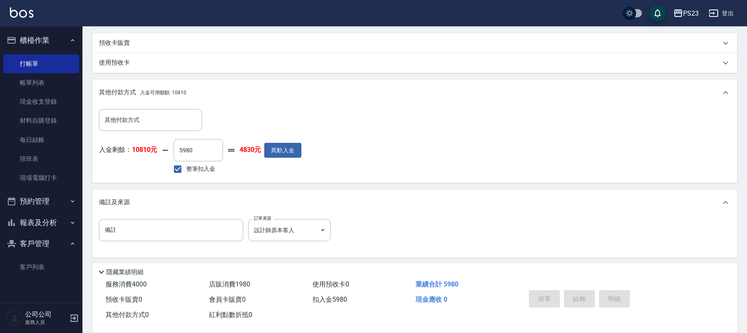
type input "[DATE] 20:11"
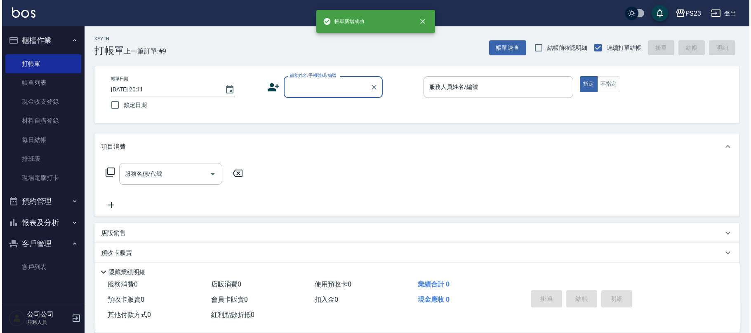
scroll to position [0, 0]
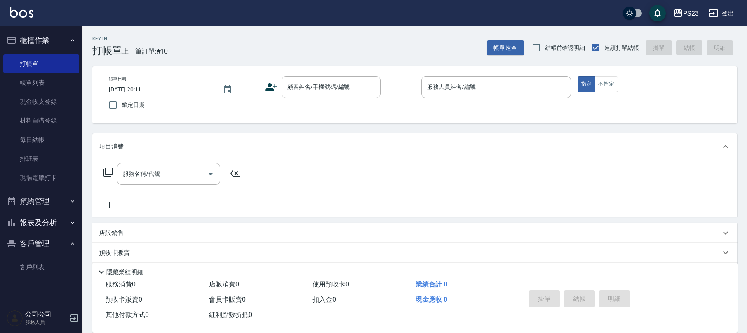
click at [271, 88] on icon at bounding box center [271, 87] width 12 height 8
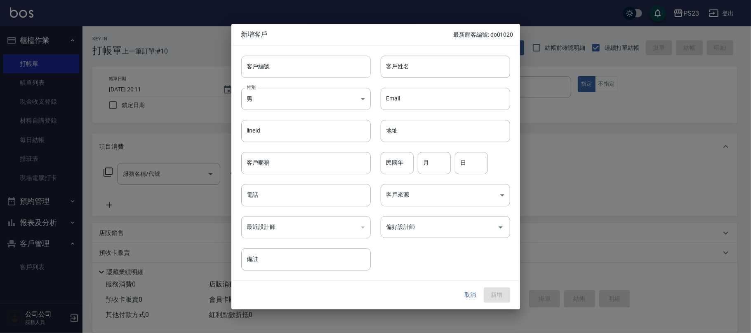
click at [278, 65] on input "客戶編號" at bounding box center [305, 67] width 129 height 22
click at [256, 64] on input "D"O0905" at bounding box center [296, 67] width 110 height 22
type input "DO0905"
click at [269, 154] on input "客戶暱稱" at bounding box center [305, 163] width 129 height 22
click at [271, 99] on body "PS23 登出 櫃檯作業 打帳單 帳單列表 現金收支登錄 材料自購登錄 每日結帳 排班表 現場電腦打卡 預約管理 預約管理 單日預約紀錄 單週預約紀錄 報表及…" at bounding box center [375, 200] width 751 height 400
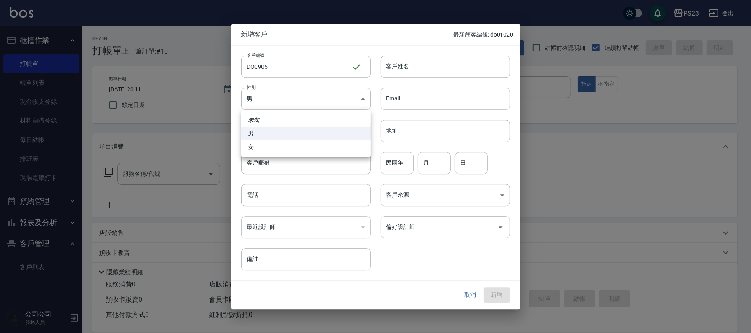
click at [270, 146] on li "女" at bounding box center [305, 148] width 129 height 14
type input "[DEMOGRAPHIC_DATA]"
click at [268, 198] on input "電話" at bounding box center [305, 195] width 129 height 22
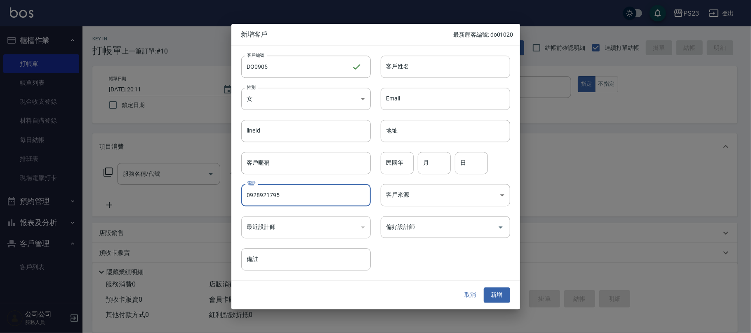
type input "0928921795"
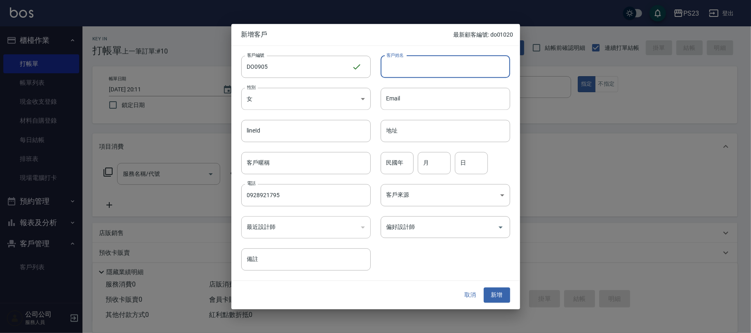
drag, startPoint x: 390, startPoint y: 73, endPoint x: 394, endPoint y: 71, distance: 4.6
click at [393, 71] on input "客戶姓名" at bounding box center [444, 67] width 129 height 22
click at [408, 70] on input "[PERSON_NAME]於" at bounding box center [444, 67] width 129 height 22
type input "[PERSON_NAME]"
click at [427, 170] on input "月" at bounding box center [434, 163] width 33 height 22
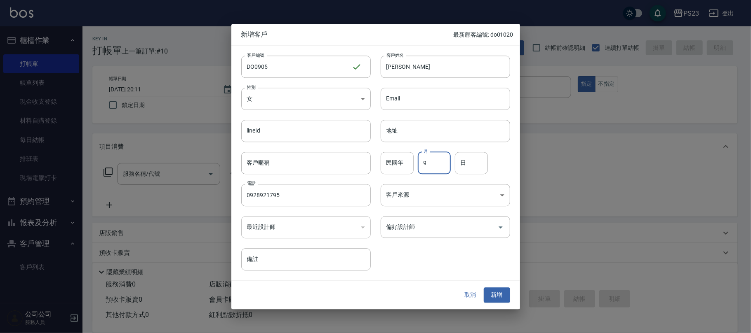
type input "9"
type input "5"
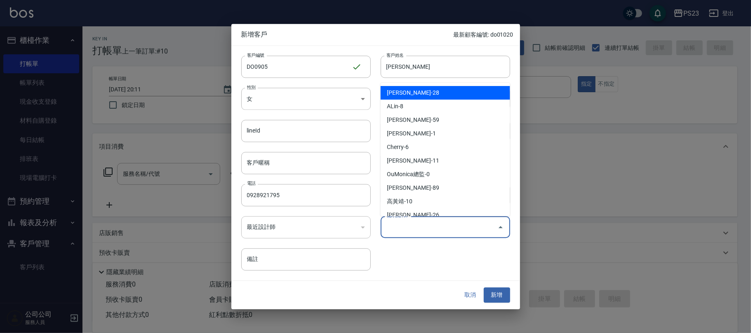
click at [446, 228] on input "偏好設計師" at bounding box center [439, 227] width 110 height 14
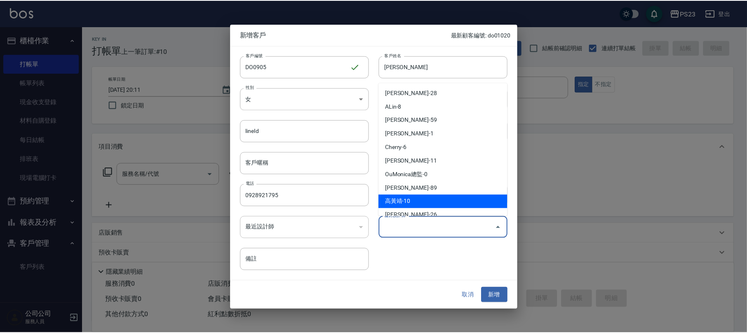
scroll to position [63, 0]
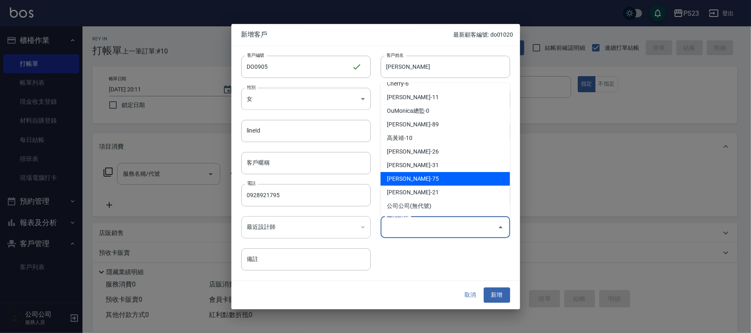
click at [408, 178] on li "[PERSON_NAME]-75" at bounding box center [444, 179] width 129 height 14
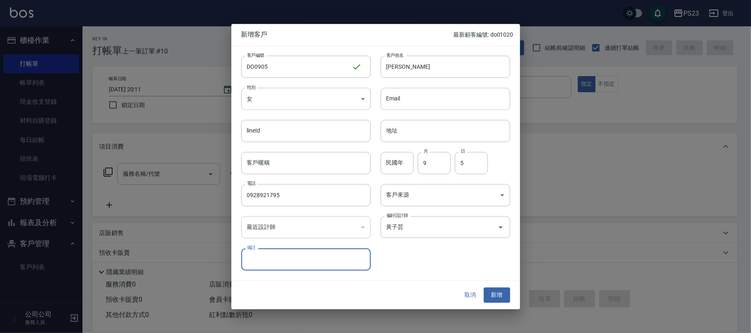
type input "黃子芸"
click at [403, 191] on body "PS23 登出 櫃檯作業 打帳單 帳單列表 現金收支登錄 材料自購登錄 每日結帳 排班表 現場電腦打卡 預約管理 預約管理 單日預約紀錄 單週預約紀錄 報表及…" at bounding box center [375, 200] width 751 height 400
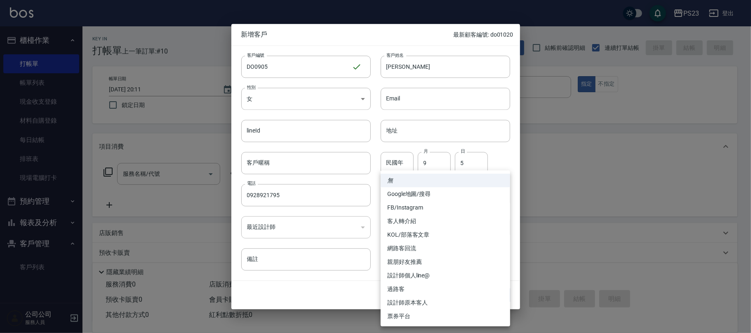
click at [421, 208] on li "FB/Instagram" at bounding box center [444, 208] width 129 height 14
type input "FB/Instagram"
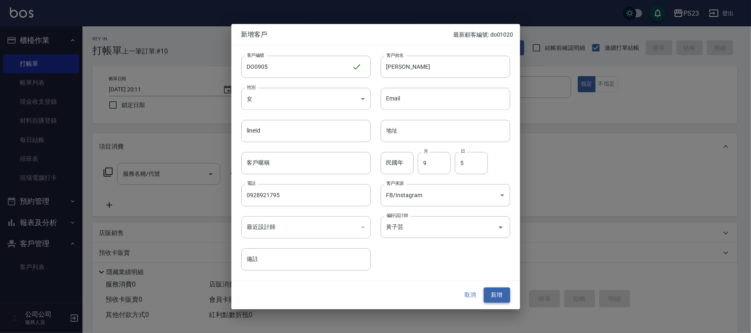
click at [494, 294] on button "新增" at bounding box center [497, 295] width 26 height 15
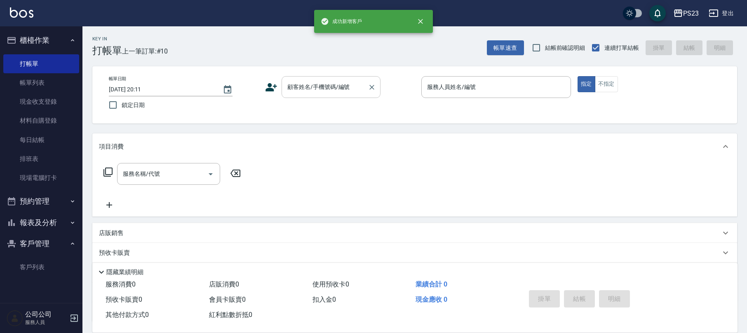
click at [325, 86] on input "顧客姓名/手機號碼/編號" at bounding box center [324, 87] width 79 height 14
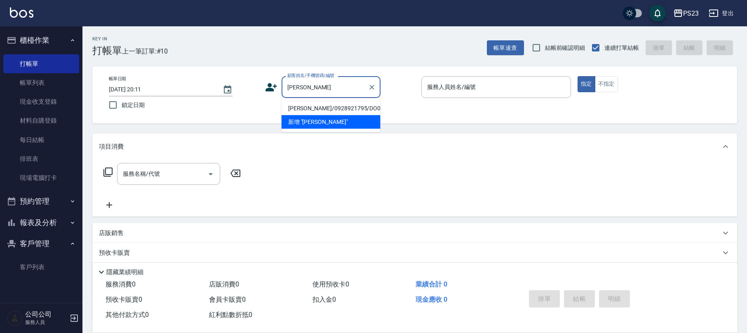
click at [319, 109] on li "[PERSON_NAME]/0928921795/DO0905" at bounding box center [331, 109] width 99 height 14
type input "[PERSON_NAME]/0928921795/DO0905"
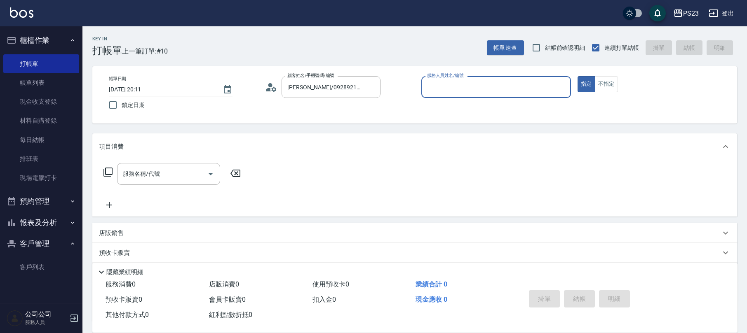
type input "Donna-75"
click at [144, 174] on div "服務名稱/代號 服務名稱/代號" at bounding box center [168, 174] width 103 height 22
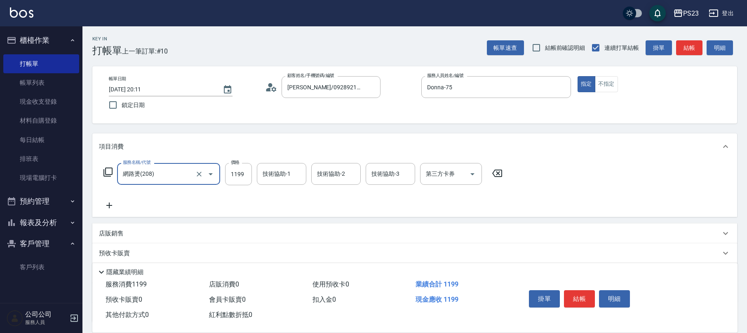
type input "網路燙(208)"
type input "2099"
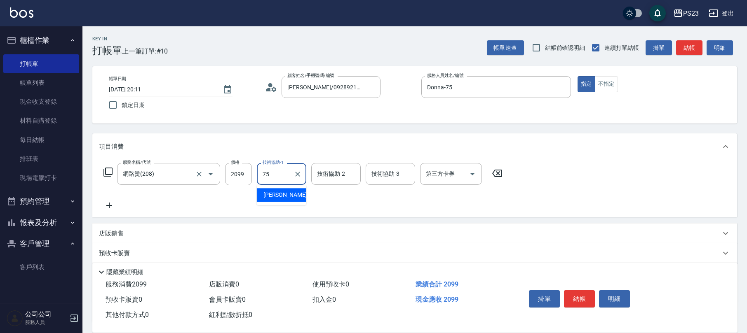
type input "Donna-75"
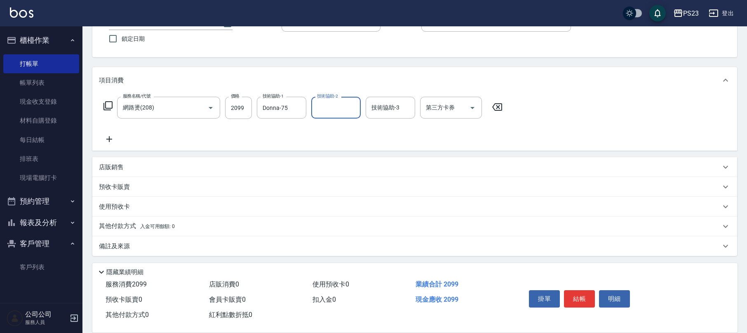
click at [145, 244] on div "備註及來源" at bounding box center [410, 246] width 622 height 9
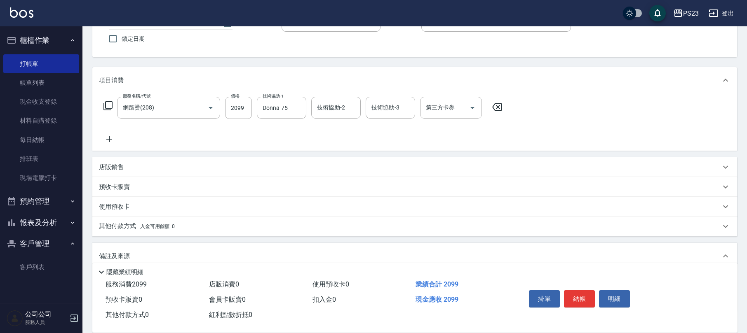
scroll to position [122, 0]
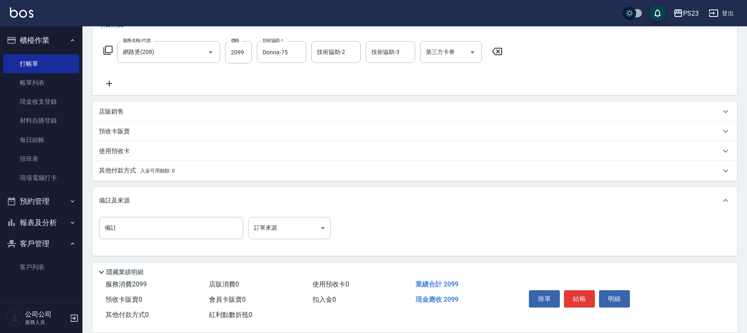
click at [259, 224] on body "PS23 登出 櫃檯作業 打帳單 帳單列表 現金收支登錄 材料自購登錄 每日結帳 排班表 現場電腦打卡 預約管理 預約管理 單日預約紀錄 單週預約紀錄 報表及…" at bounding box center [373, 106] width 747 height 456
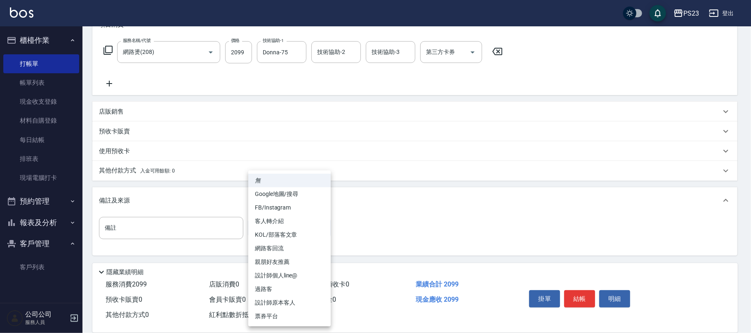
click at [282, 304] on li "設計師原本客人" at bounding box center [289, 303] width 82 height 14
type input "設計師原本客人"
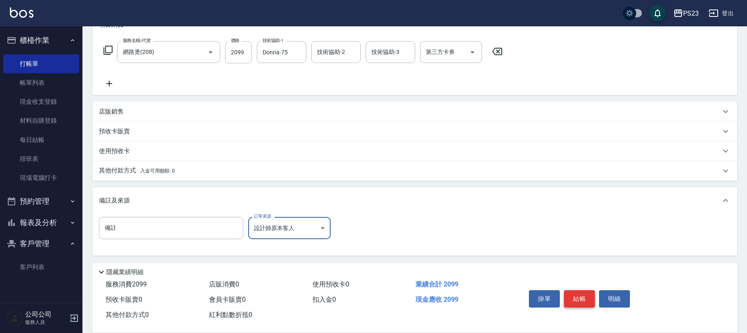
click at [587, 301] on button "結帳" at bounding box center [579, 299] width 31 height 17
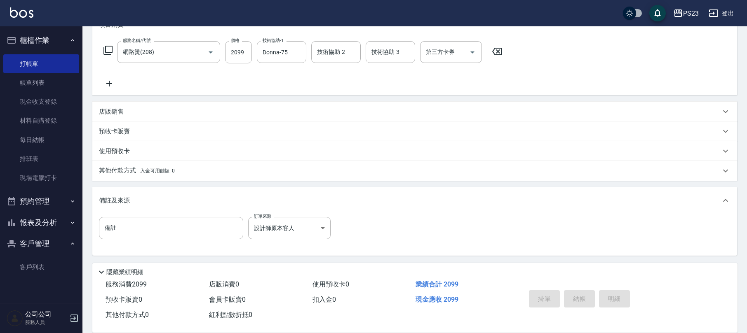
type input "[DATE] 20:14"
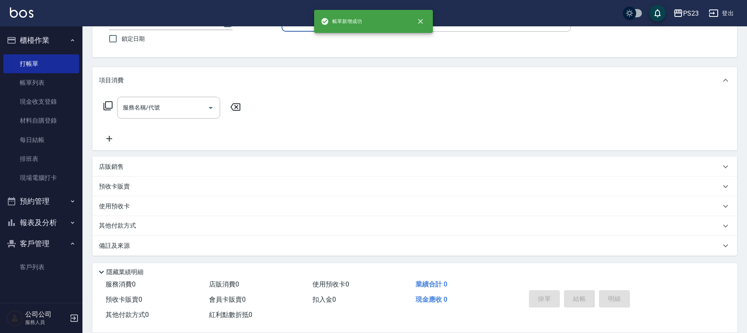
scroll to position [0, 0]
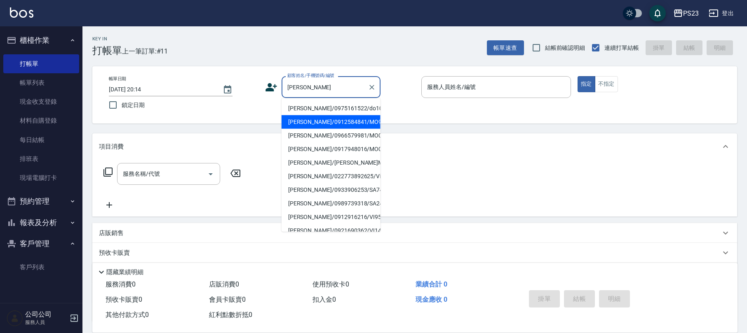
click at [306, 124] on li "[PERSON_NAME]/0912584841/MO987456" at bounding box center [331, 122] width 99 height 14
type input "[PERSON_NAME]/0912584841/MO987456"
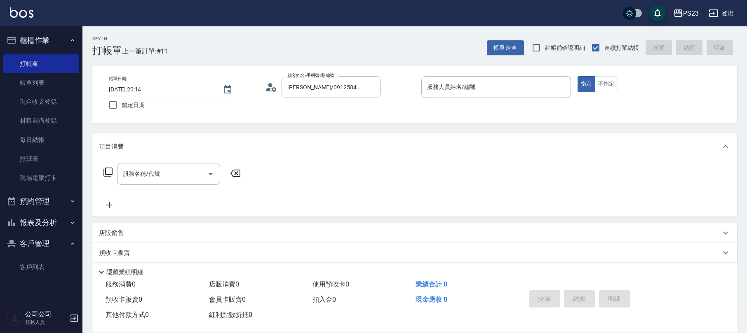
click at [278, 88] on div "顧客姓名/手機號碼/編號 [PERSON_NAME]/0912584841/MO987456 顧客姓名/手機號碼/編號" at bounding box center [340, 87] width 150 height 22
click at [272, 88] on icon at bounding box center [273, 89] width 5 height 5
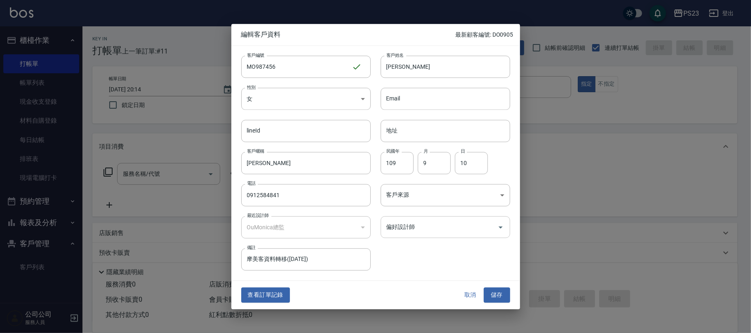
click at [428, 230] on input "偏好設計師" at bounding box center [439, 227] width 110 height 14
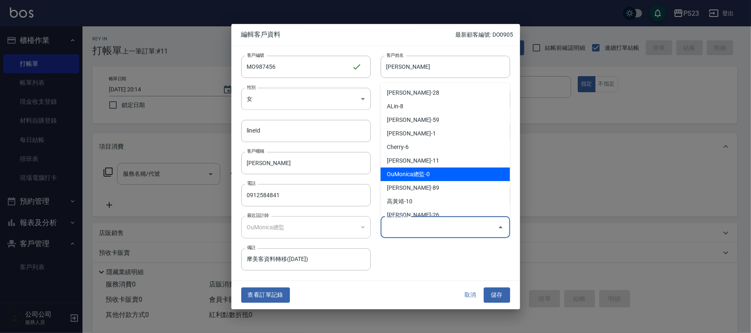
click at [420, 174] on li "OuMonica總監-0" at bounding box center [444, 175] width 129 height 14
type input "OuMonica總監"
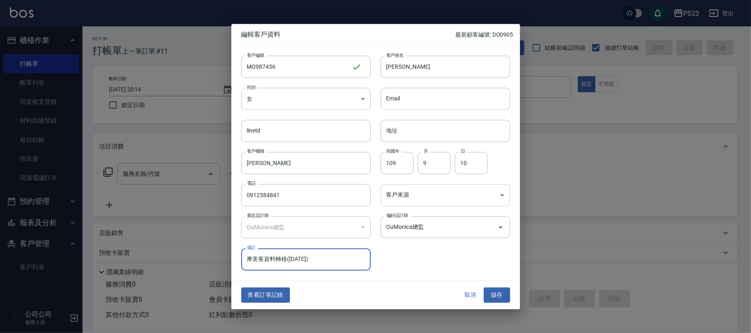
click at [406, 202] on body "PS23 登出 櫃檯作業 打帳單 帳單列表 現金收支登錄 材料自購登錄 每日結帳 排班表 現場電腦打卡 預約管理 預約管理 單日預約紀錄 單週預約紀錄 報表及…" at bounding box center [375, 200] width 751 height 400
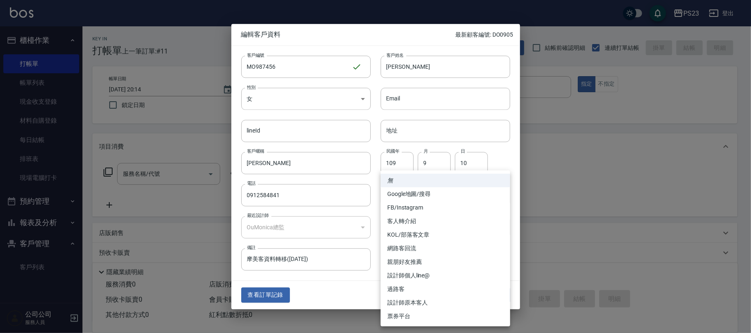
click at [427, 299] on li "設計師原本客人" at bounding box center [444, 303] width 129 height 14
type input "設計師原本客人"
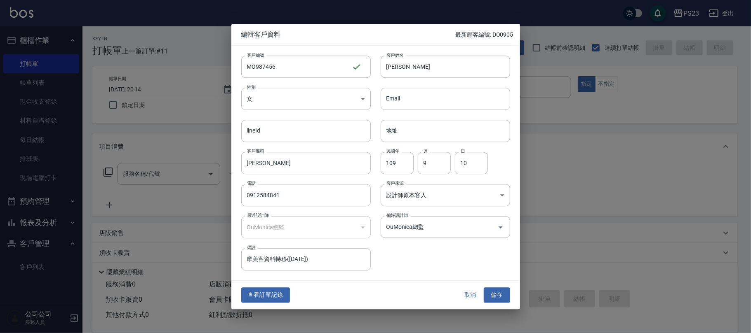
click at [501, 291] on button "儲存" at bounding box center [497, 295] width 26 height 15
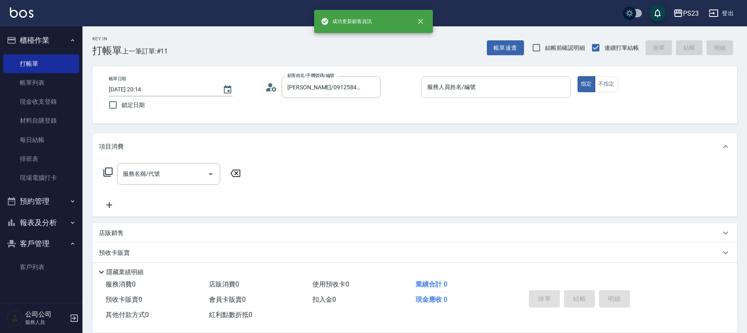
click at [483, 94] on div "服務人員姓名/編號" at bounding box center [496, 87] width 150 height 22
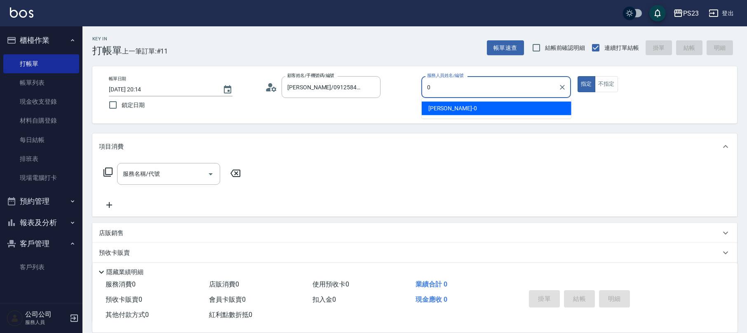
type input "[PERSON_NAME]-0"
type button "true"
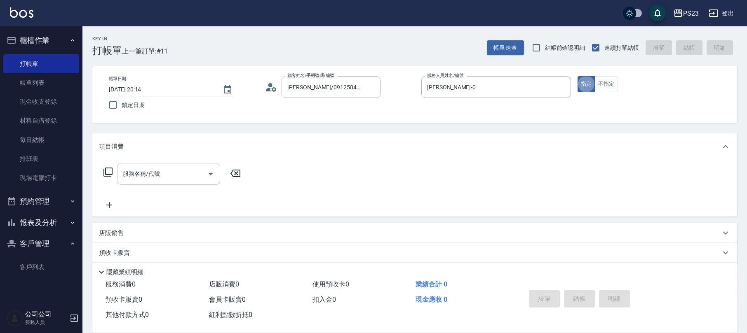
click at [150, 176] on div "服務名稱/代號 服務名稱/代號" at bounding box center [168, 174] width 103 height 22
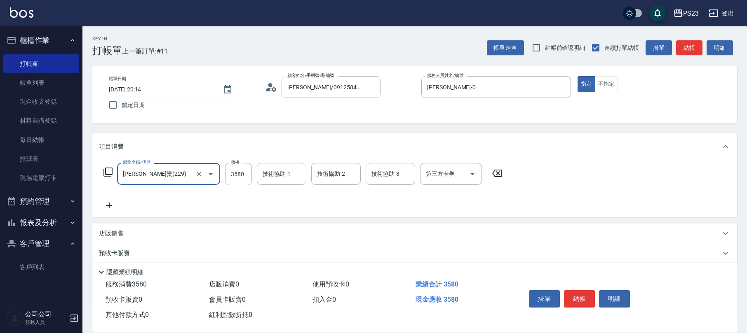
type input "[PERSON_NAME]燙(229)"
type input "5200"
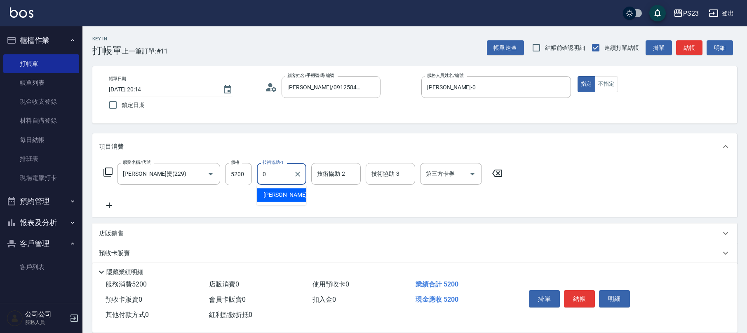
type input "[PERSON_NAME]-0"
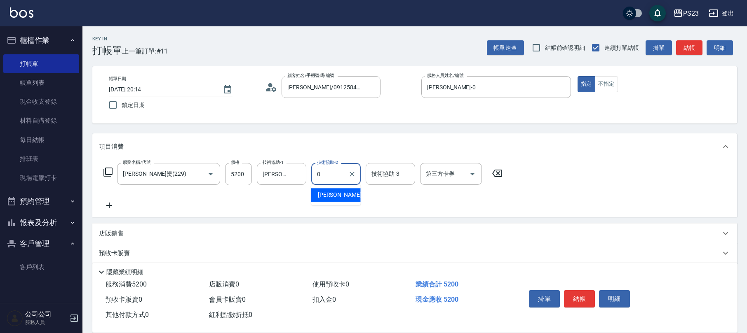
type input "[PERSON_NAME]-0"
type input "Flora-21"
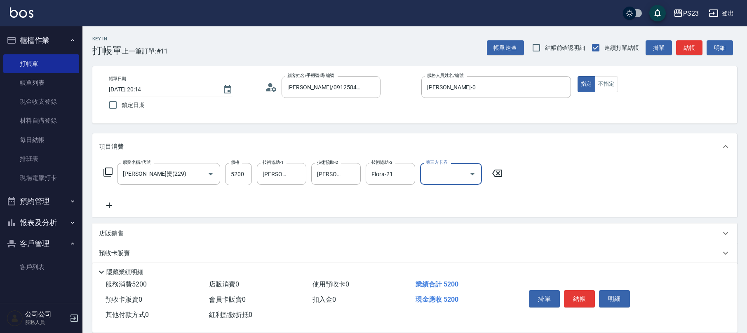
scroll to position [66, 0]
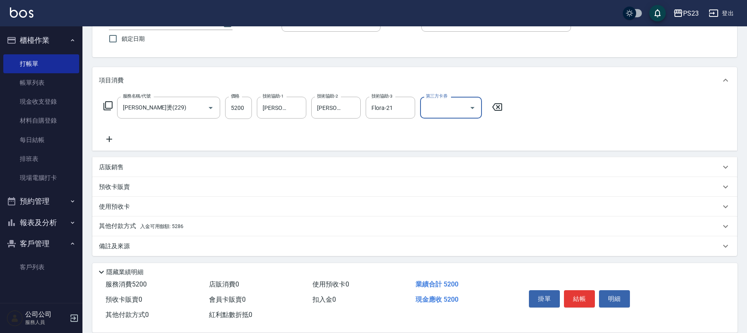
click at [149, 248] on div "備註及來源" at bounding box center [410, 246] width 622 height 9
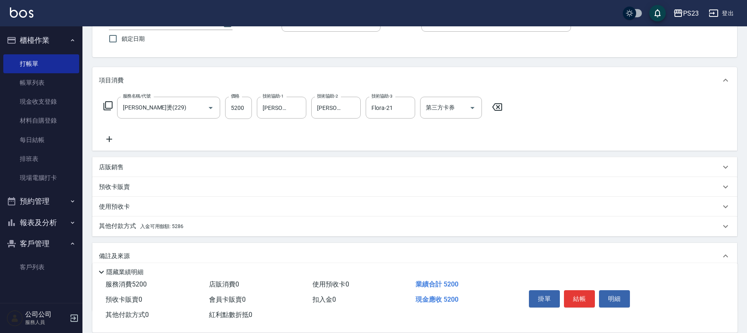
scroll to position [122, 0]
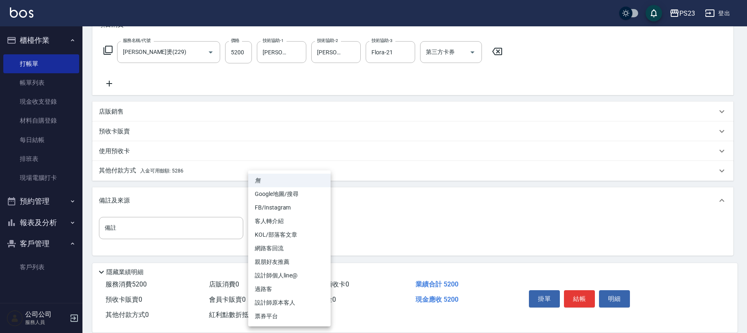
click at [268, 237] on body "PS23 登出 櫃檯作業 打帳單 帳單列表 現金收支登錄 材料自購登錄 每日結帳 排班表 現場電腦打卡 預約管理 預約管理 單日預約紀錄 單週預約紀錄 報表及…" at bounding box center [373, 106] width 747 height 456
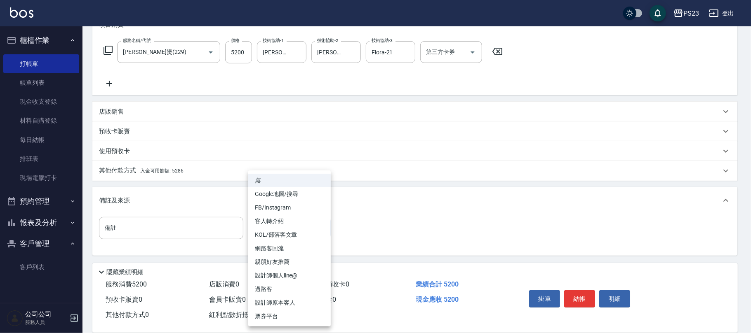
click at [275, 298] on li "設計師原本客人" at bounding box center [289, 303] width 82 height 14
type input "設計師原本客人"
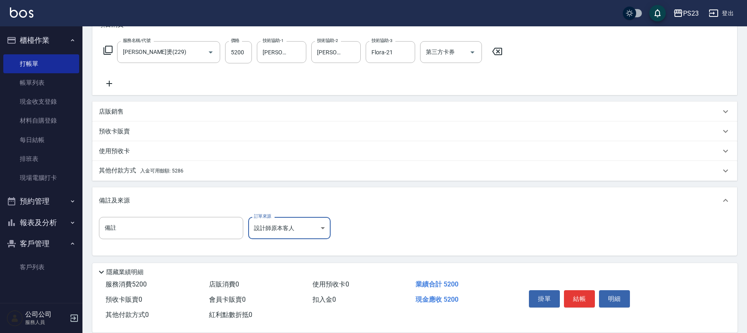
click at [195, 170] on div "其他付款方式 入金可用餘額: 5286" at bounding box center [410, 171] width 622 height 9
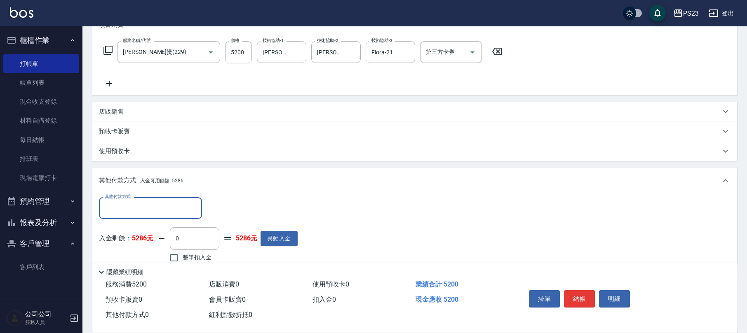
scroll to position [0, 0]
click at [193, 263] on div "隱藏業績明細" at bounding box center [414, 270] width 645 height 14
click at [200, 253] on label "整筆扣入金" at bounding box center [188, 257] width 46 height 17
click at [183, 253] on input "整筆扣入金" at bounding box center [173, 257] width 17 height 17
checkbox input "true"
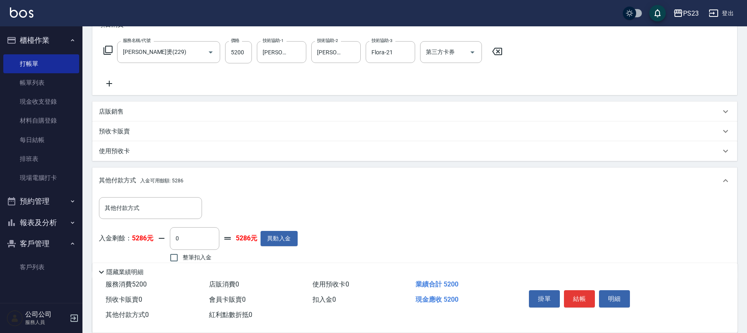
type input "5200"
click at [576, 293] on button "結帳" at bounding box center [579, 299] width 31 height 17
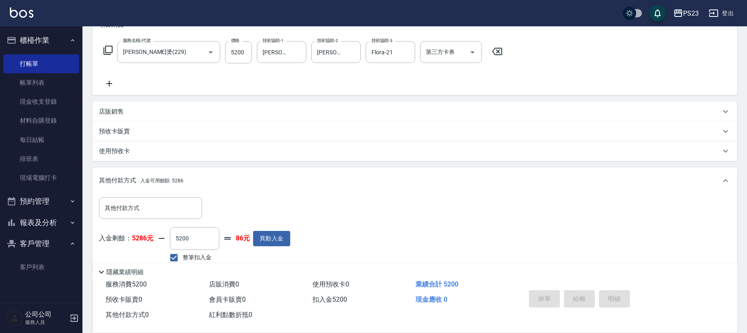
type input "[DATE] 20:15"
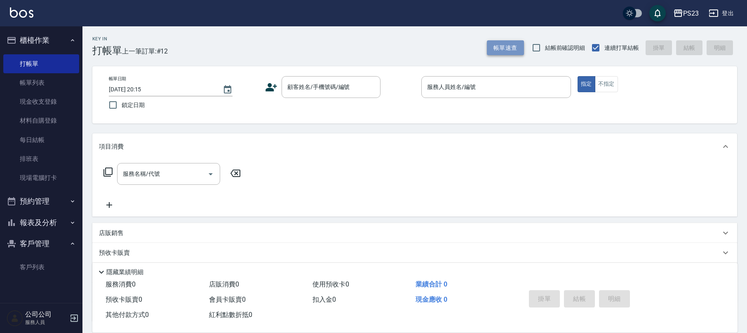
click at [507, 52] on button "帳單速查" at bounding box center [505, 47] width 37 height 15
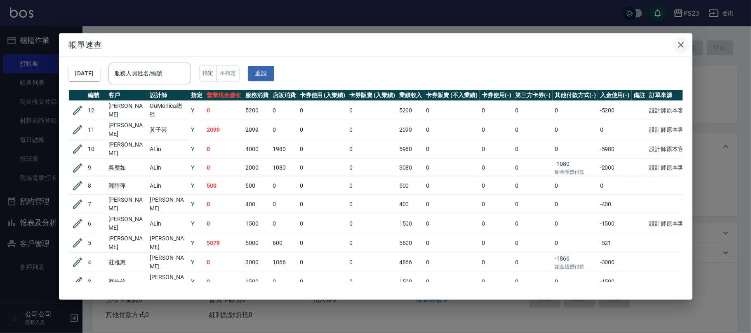
click at [680, 43] on icon "button" at bounding box center [681, 45] width 10 height 10
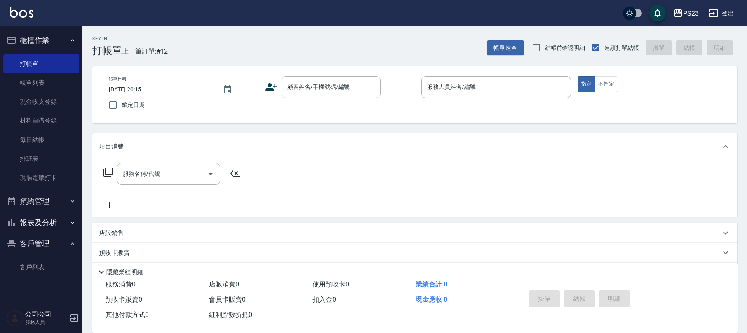
click at [43, 220] on button "報表及分析" at bounding box center [41, 222] width 76 height 21
click at [45, 263] on link "店家日報表" at bounding box center [41, 265] width 76 height 19
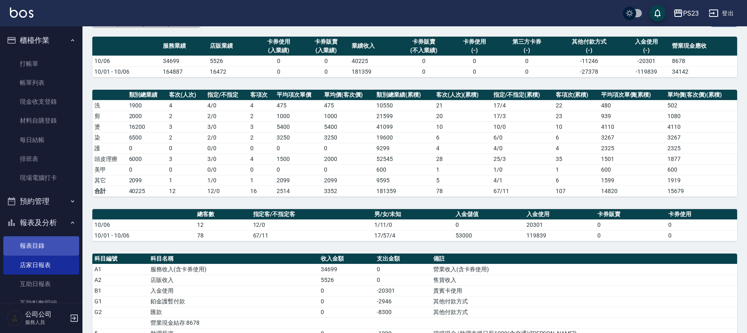
scroll to position [146, 0]
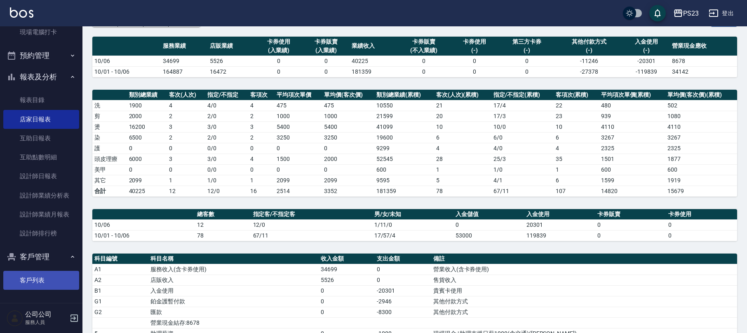
click at [44, 284] on link "客戶列表" at bounding box center [41, 280] width 76 height 19
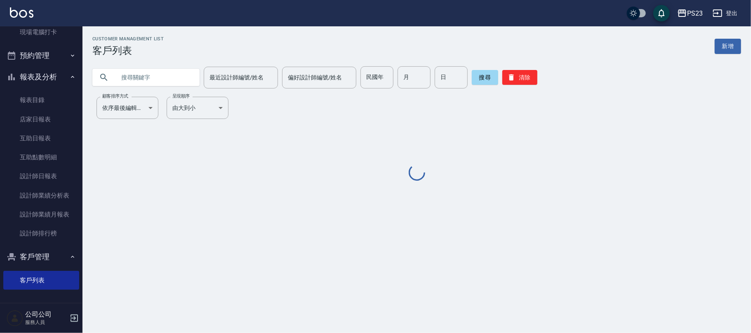
drag, startPoint x: 164, startPoint y: 82, endPoint x: 160, endPoint y: 67, distance: 15.3
click at [163, 82] on input "text" at bounding box center [153, 77] width 77 height 22
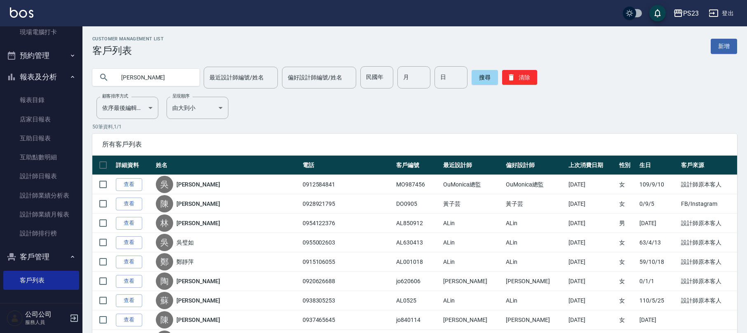
type input "[PERSON_NAME]"
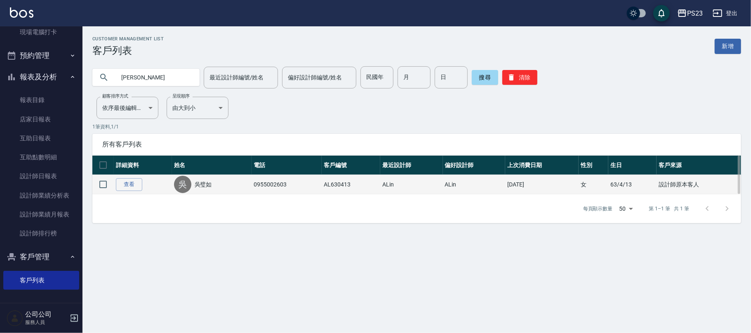
click at [207, 183] on link "吳璧如" at bounding box center [203, 185] width 17 height 8
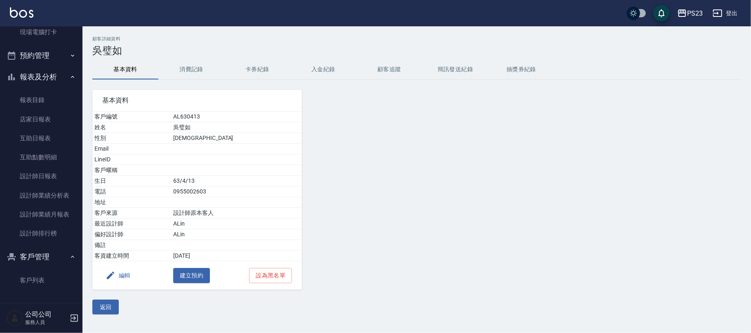
click at [269, 68] on button "卡券紀錄" at bounding box center [257, 70] width 66 height 20
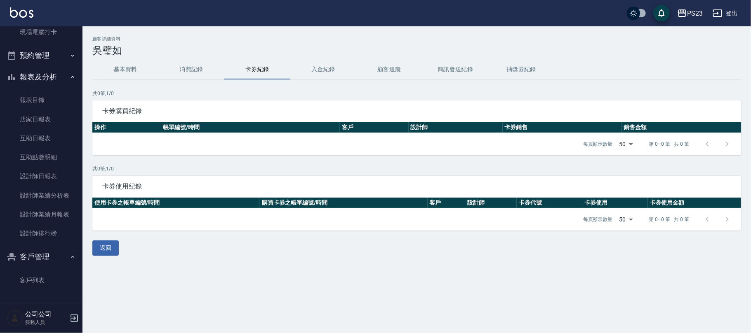
click at [337, 68] on button "入金紀錄" at bounding box center [323, 70] width 66 height 20
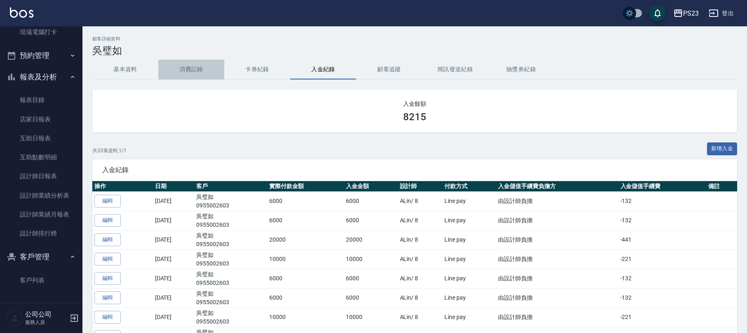
click at [187, 71] on button "消費記錄" at bounding box center [191, 70] width 66 height 20
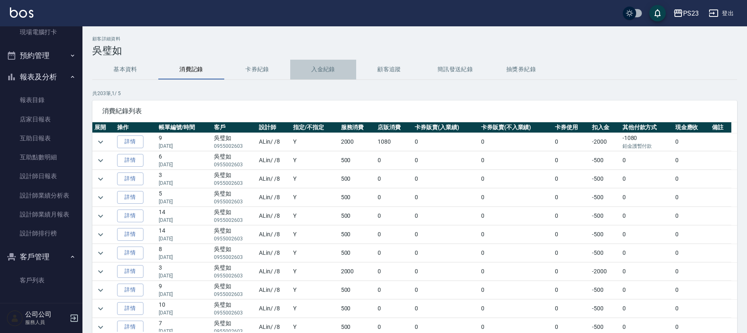
click at [324, 64] on button "入金紀錄" at bounding box center [323, 70] width 66 height 20
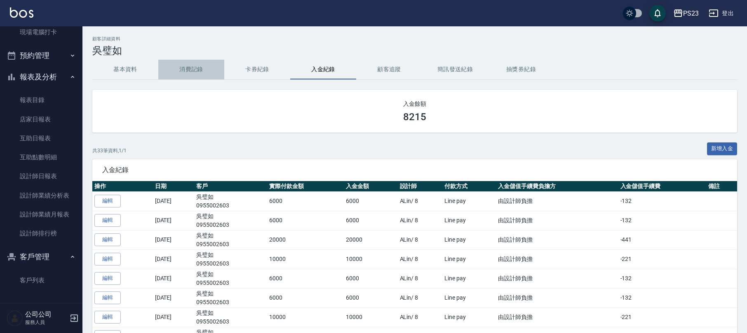
click at [184, 71] on button "消費記錄" at bounding box center [191, 70] width 66 height 20
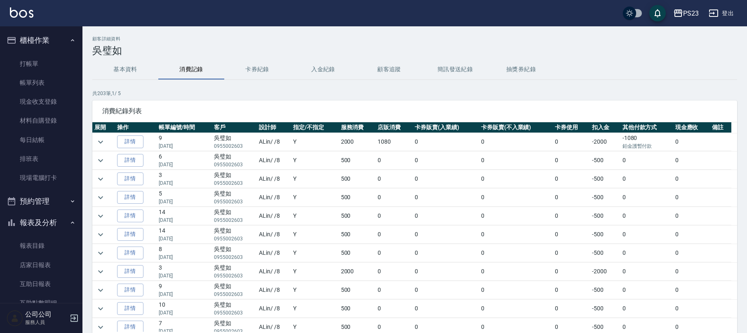
scroll to position [220, 0]
click at [340, 65] on button "入金紀錄" at bounding box center [323, 70] width 66 height 20
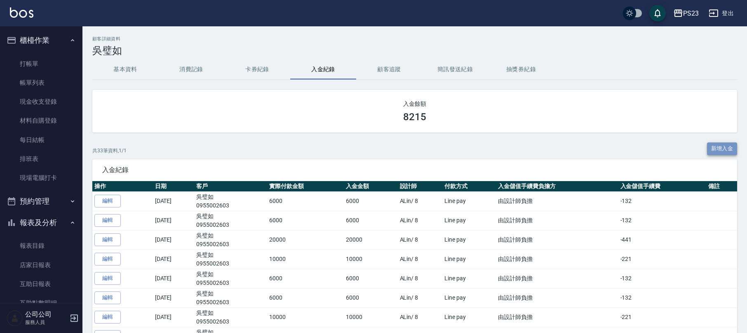
click at [717, 149] on button "新增入金" at bounding box center [722, 149] width 31 height 13
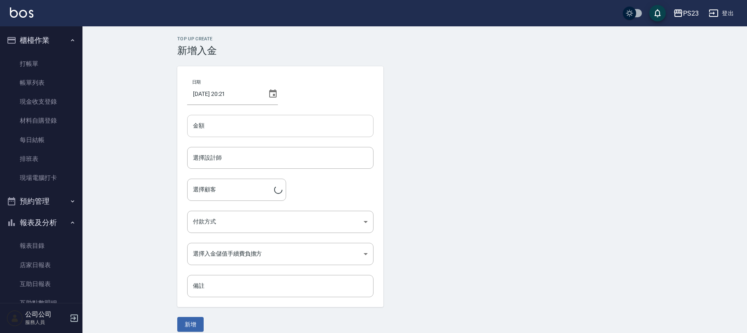
click at [247, 122] on input "金額" at bounding box center [280, 126] width 186 height 22
type input "6000"
click at [230, 159] on input "選擇設計師" at bounding box center [280, 158] width 179 height 14
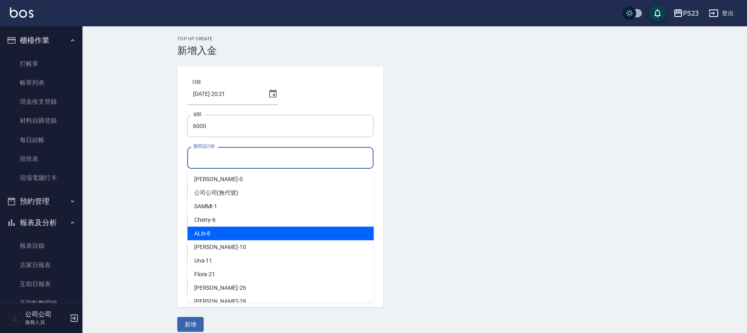
click at [212, 236] on div "ALin -8" at bounding box center [281, 234] width 186 height 14
type input "ALin-8"
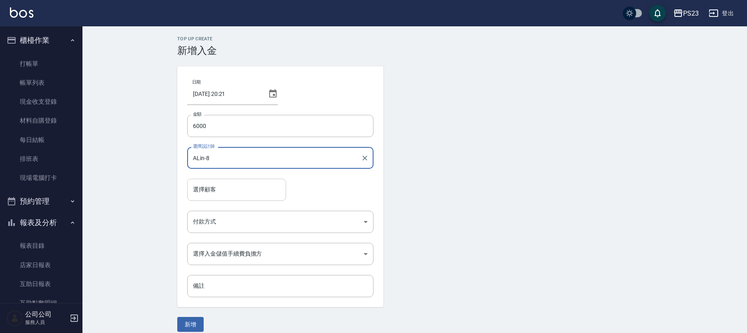
click at [221, 197] on input "選擇顧客" at bounding box center [237, 190] width 92 height 14
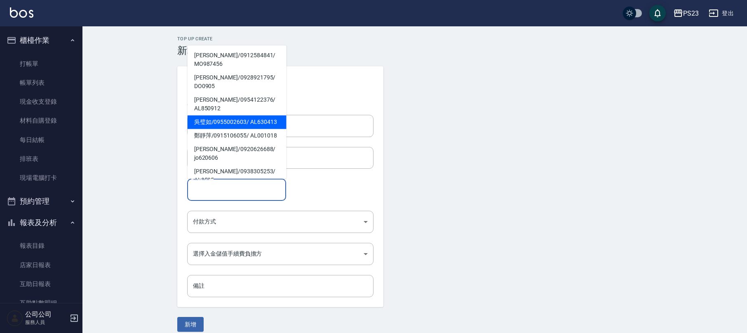
click at [225, 120] on span "[PERSON_NAME]/ 0955002603 / AL630413" at bounding box center [237, 123] width 99 height 14
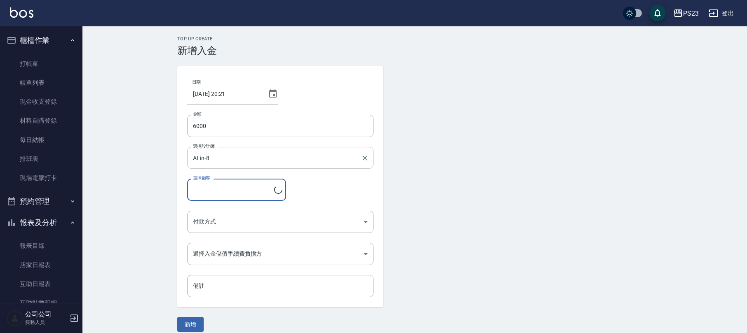
type input "[PERSON_NAME]/0955002603/AL630413"
click at [223, 225] on body "PS23 登出 櫃檯作業 打帳單 帳單列表 現金收支登錄 材料自購登錄 每日結帳 排班表 現場電腦打卡 預約管理 預約管理 單日預約紀錄 單週預約紀錄 報表及…" at bounding box center [373, 171] width 747 height 342
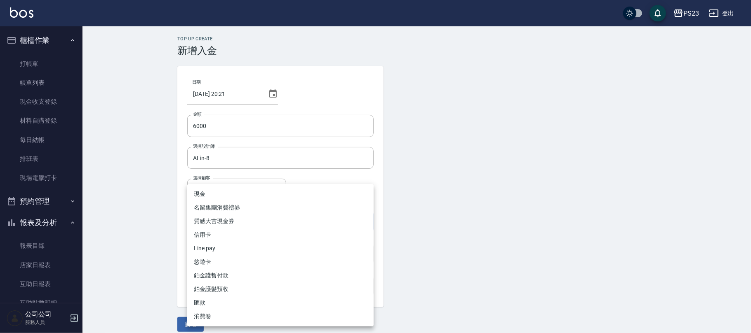
click at [213, 247] on li "Line pay" at bounding box center [280, 249] width 186 height 14
type input "Line pay"
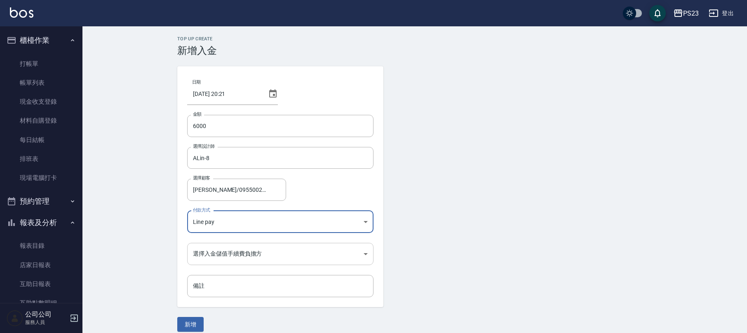
click at [228, 256] on body "PS23 登出 櫃檯作業 打帳單 帳單列表 現金收支登錄 材料自購登錄 每日結帳 排班表 現場電腦打卡 預約管理 預約管理 單日預約紀錄 單週預約紀錄 報表及…" at bounding box center [373, 171] width 747 height 342
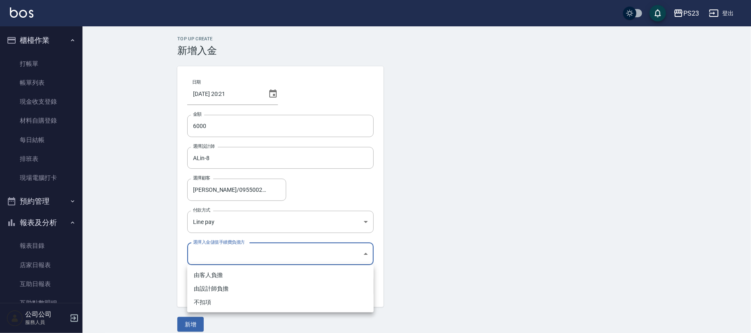
click at [218, 284] on li "由設計師負擔" at bounding box center [280, 289] width 186 height 14
type input "BYDESIGNER"
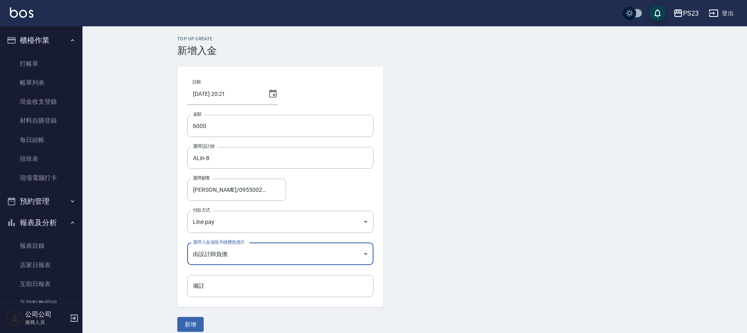
click at [174, 236] on div "Top Up Create 新增入金 日期 [DATE] 20:21 金額 6000 金額 選擇設計師 ALin-8 選擇設計師 選擇顧客 [PERSON_N…" at bounding box center [414, 184] width 495 height 296
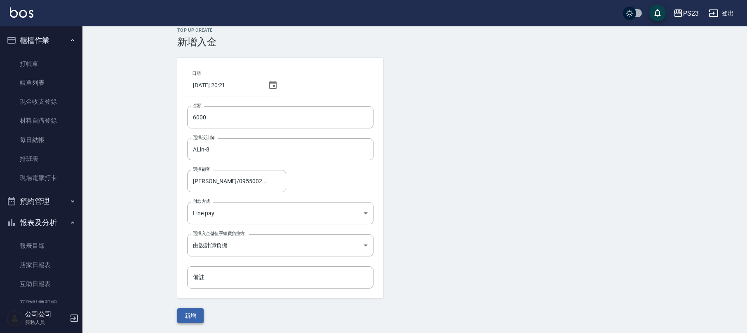
click at [191, 314] on button "新增" at bounding box center [190, 316] width 26 height 15
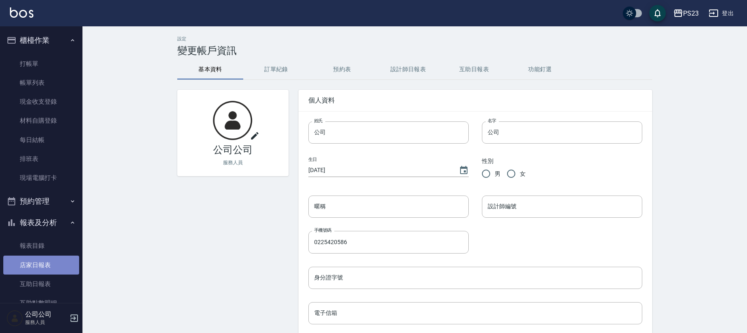
click at [49, 271] on link "店家日報表" at bounding box center [41, 265] width 76 height 19
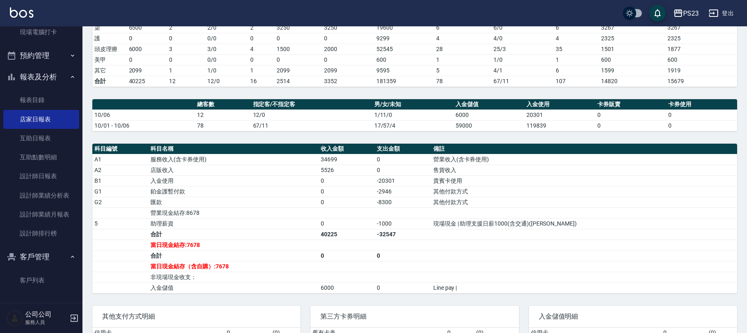
scroll to position [220, 0]
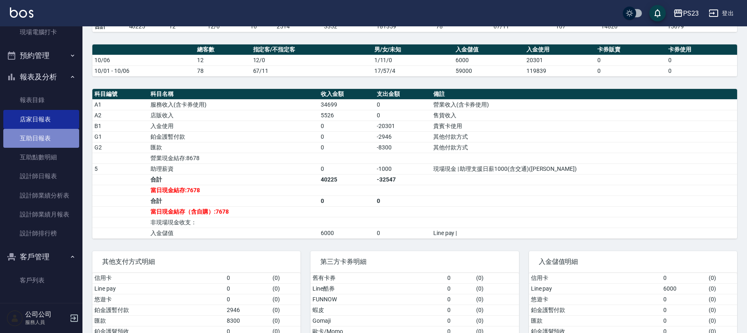
click at [52, 139] on link "互助日報表" at bounding box center [41, 138] width 76 height 19
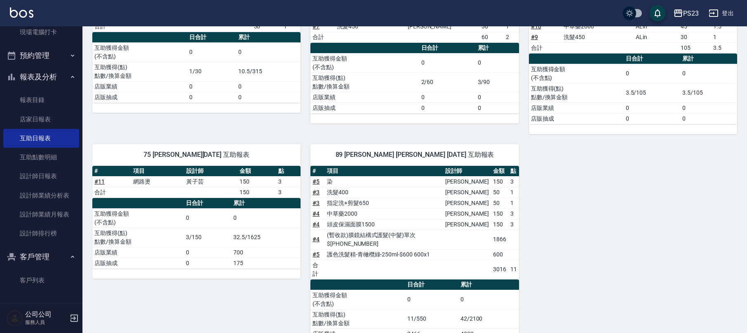
scroll to position [410, 0]
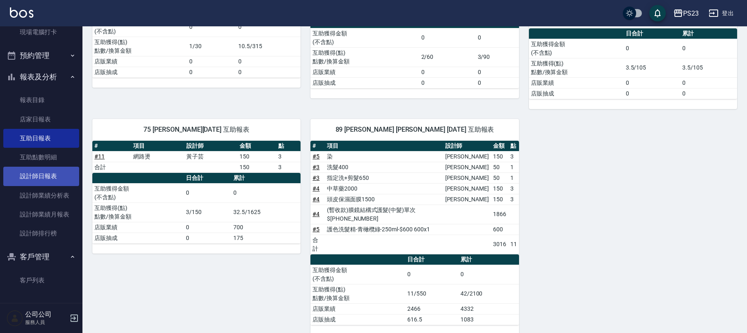
click at [65, 177] on link "設計師日報表" at bounding box center [41, 176] width 76 height 19
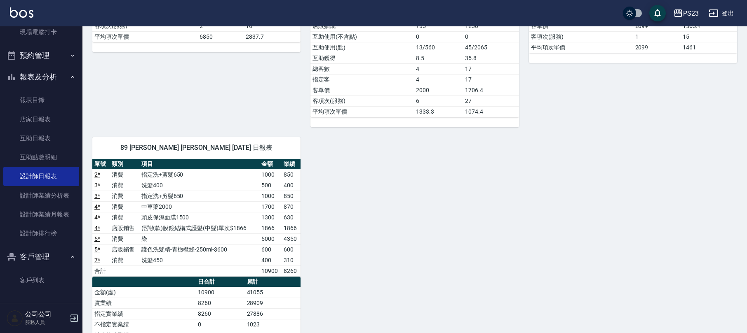
scroll to position [330, 0]
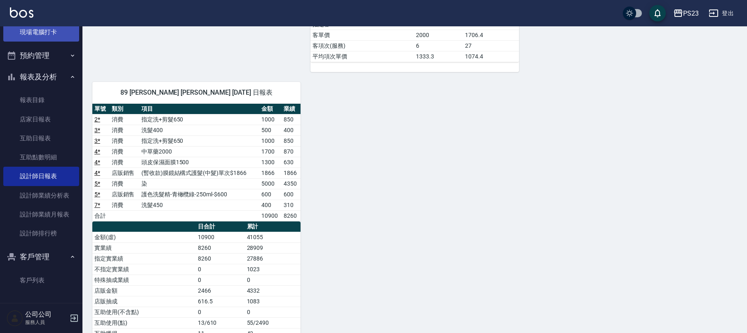
click at [65, 30] on link "現場電腦打卡" at bounding box center [41, 32] width 76 height 19
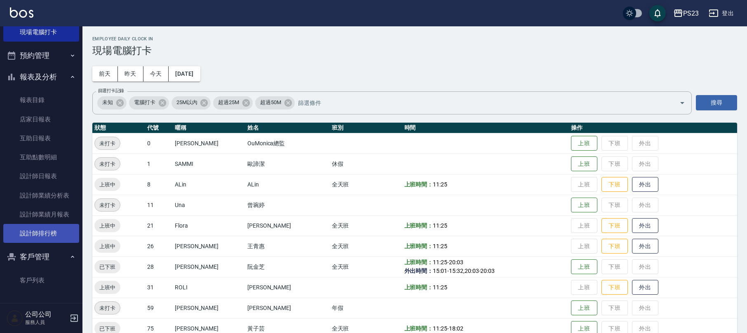
scroll to position [57, 0]
